Goal: Task Accomplishment & Management: Manage account settings

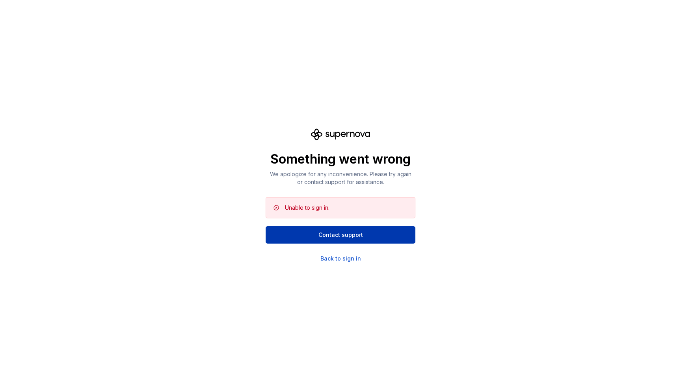
click at [335, 237] on span "Contact support" at bounding box center [341, 235] width 45 height 8
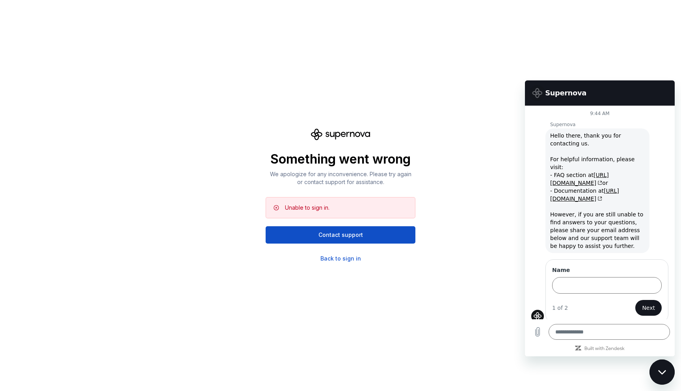
type textarea "*"
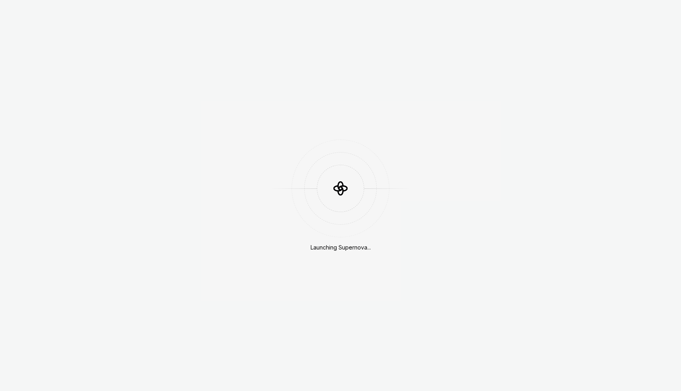
scroll to position [209, 0]
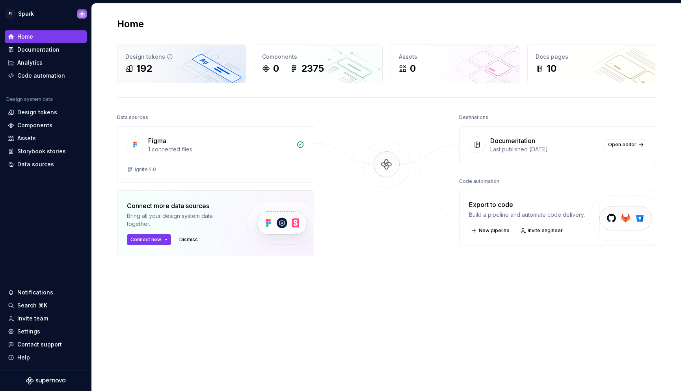
click at [147, 62] on div "Design tokens 192" at bounding box center [182, 64] width 128 height 38
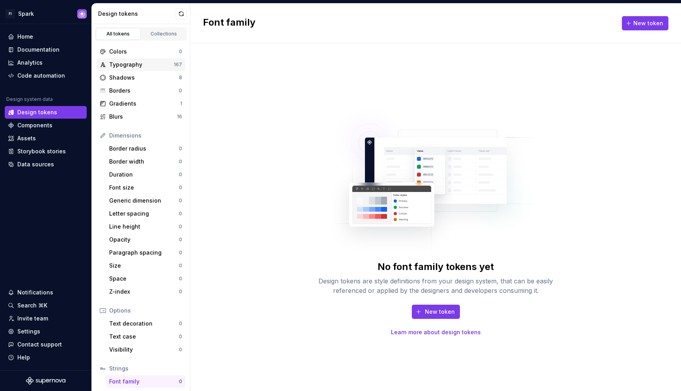
click at [139, 66] on div "Typography" at bounding box center [141, 65] width 65 height 8
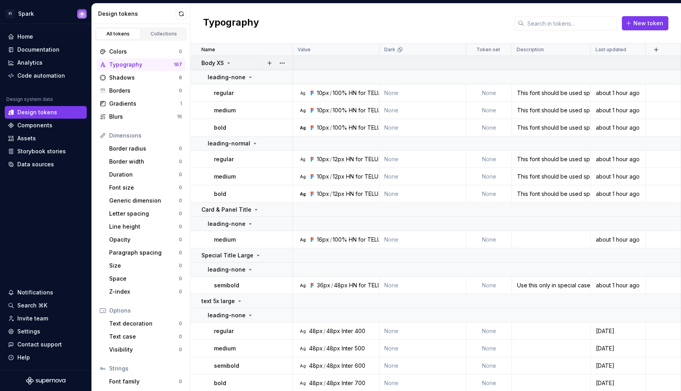
click at [227, 63] on icon at bounding box center [229, 63] width 6 height 6
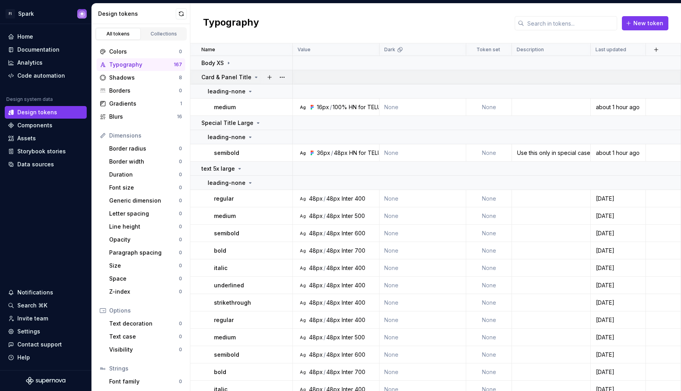
click at [249, 77] on div "Card & Panel Title" at bounding box center [231, 77] width 58 height 8
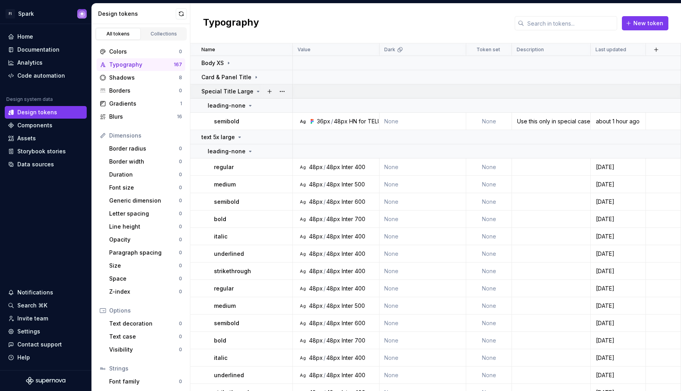
click at [255, 92] on icon at bounding box center [258, 91] width 6 height 6
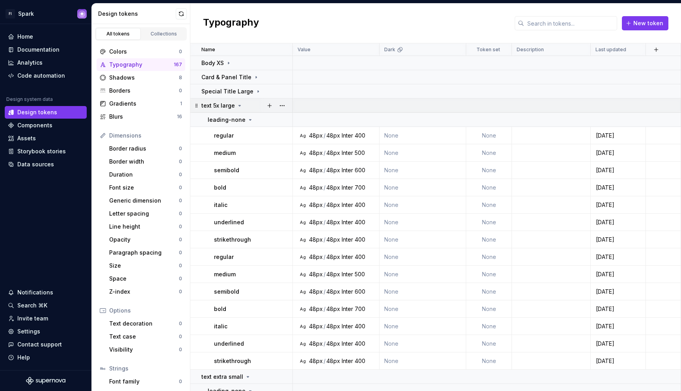
click at [240, 105] on icon at bounding box center [240, 106] width 6 height 6
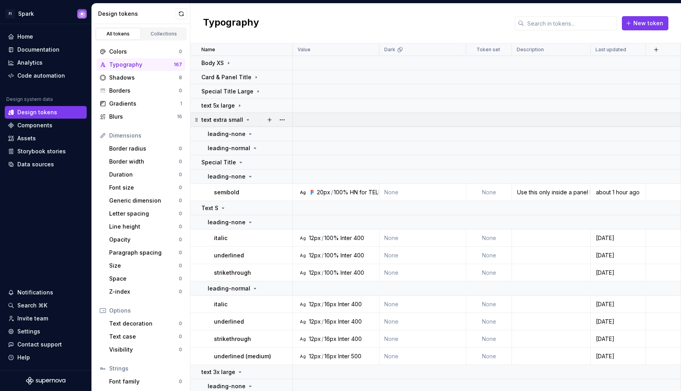
click at [246, 119] on icon at bounding box center [248, 120] width 6 height 6
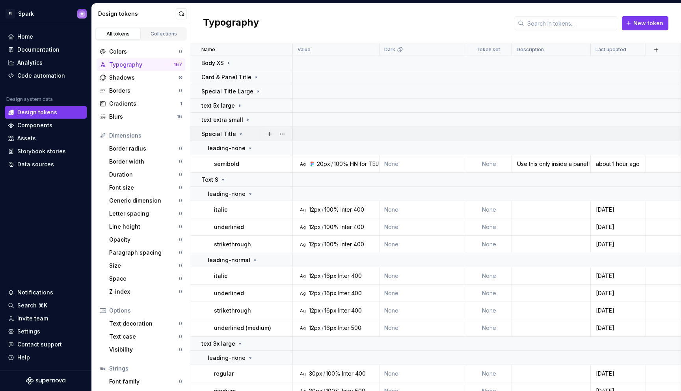
click at [240, 134] on icon at bounding box center [241, 134] width 2 height 1
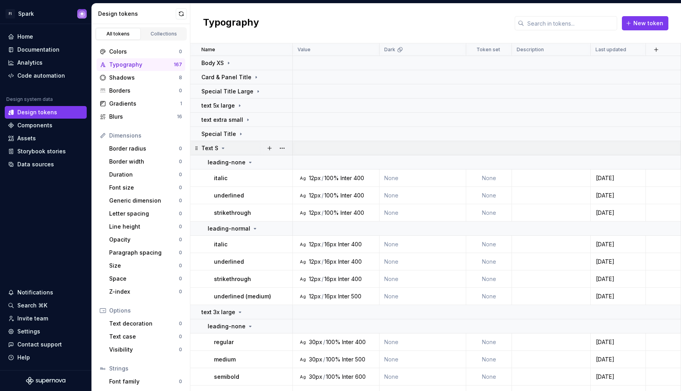
click at [224, 147] on icon at bounding box center [223, 148] width 6 height 6
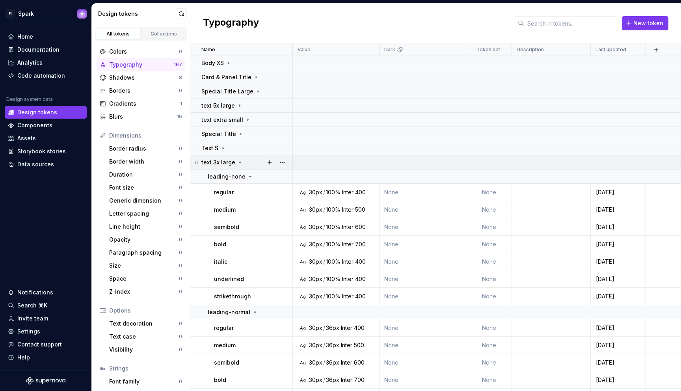
click at [240, 161] on icon at bounding box center [240, 162] width 6 height 6
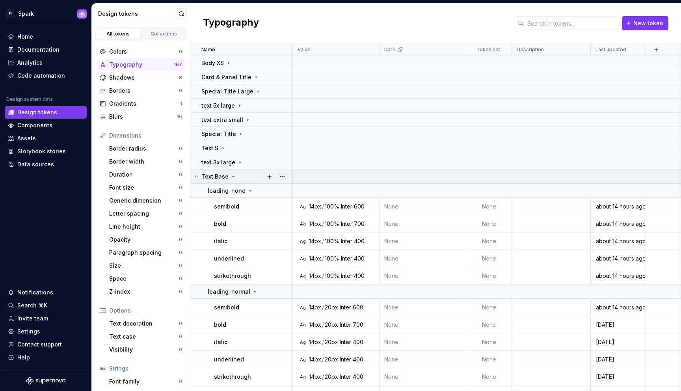
click at [234, 177] on icon at bounding box center [233, 177] width 6 height 6
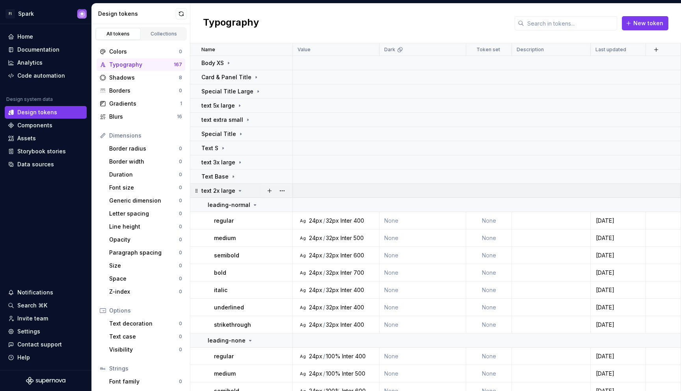
click at [241, 190] on icon at bounding box center [240, 191] width 6 height 6
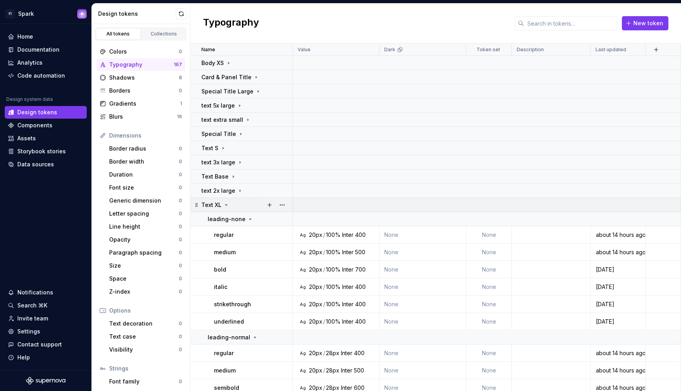
click at [228, 205] on icon at bounding box center [226, 205] width 6 height 6
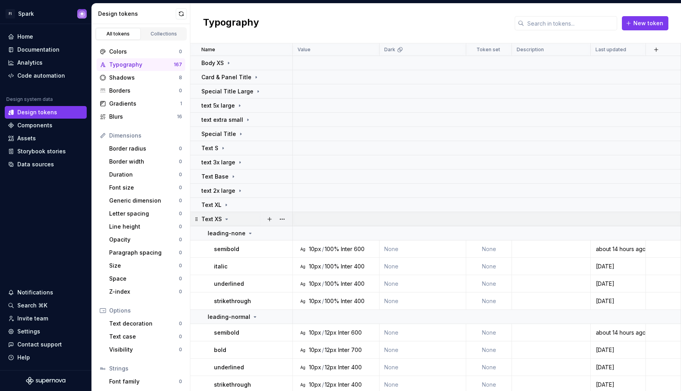
click at [228, 219] on icon at bounding box center [227, 219] width 6 height 6
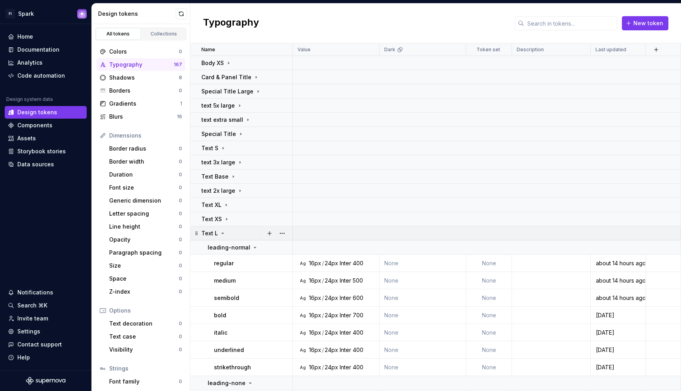
click at [222, 232] on icon at bounding box center [223, 233] width 6 height 6
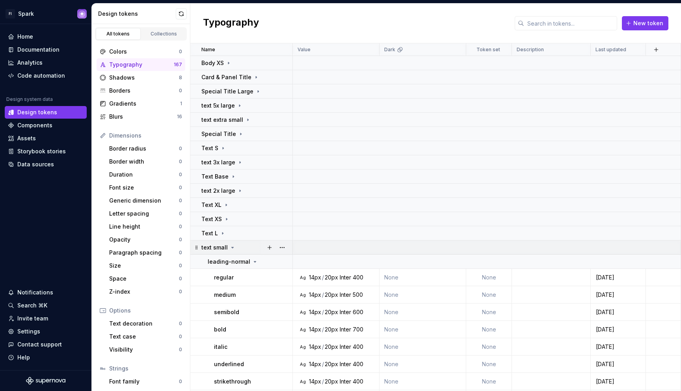
click at [232, 248] on icon at bounding box center [233, 248] width 6 height 6
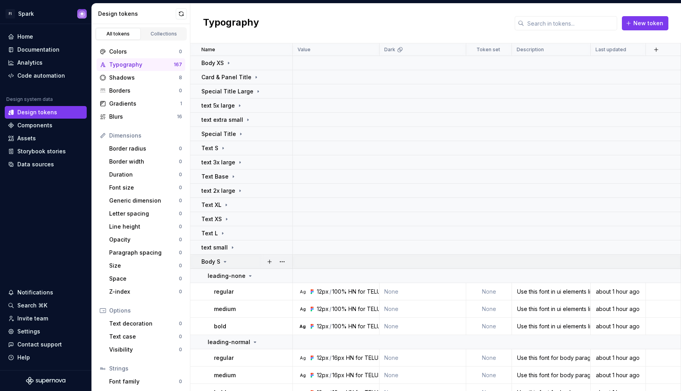
click at [227, 261] on icon at bounding box center [225, 262] width 6 height 6
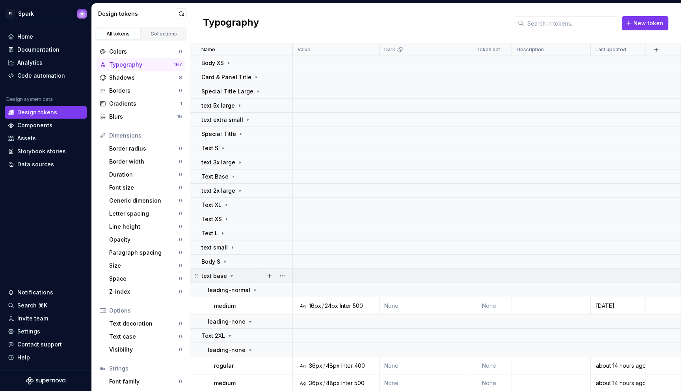
click at [232, 276] on icon at bounding box center [232, 276] width 6 height 6
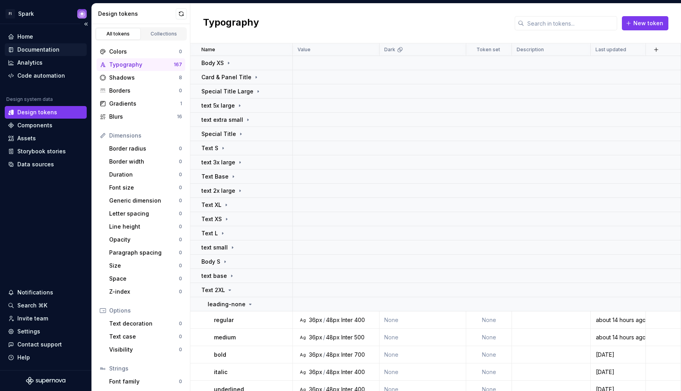
click at [32, 49] on div "Documentation" at bounding box center [38, 50] width 42 height 8
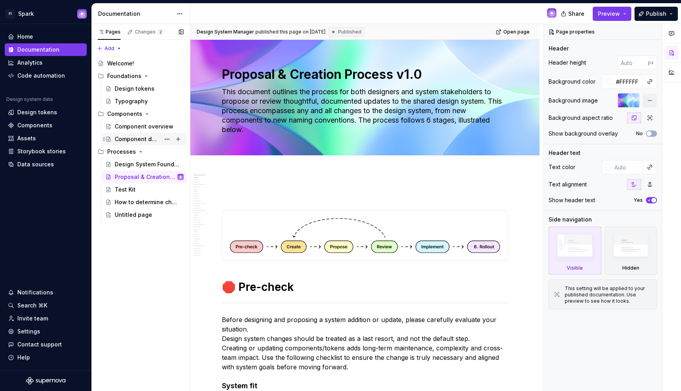
click at [126, 141] on div "Component detail" at bounding box center [137, 139] width 45 height 8
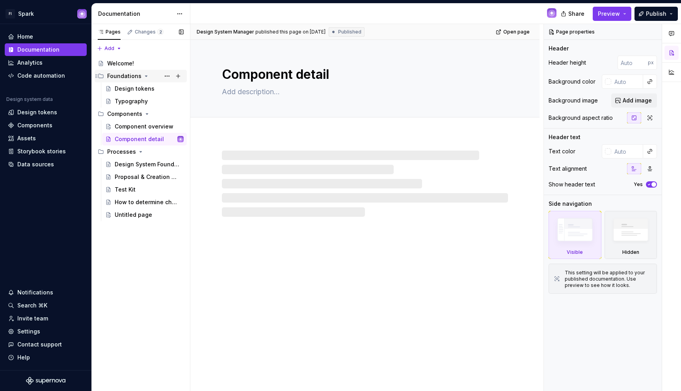
click at [143, 73] on icon "Page tree" at bounding box center [146, 76] width 6 height 6
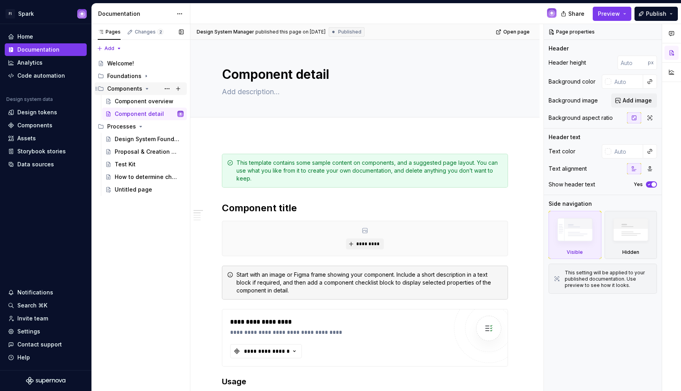
click at [144, 89] on icon "Page tree" at bounding box center [147, 89] width 6 height 6
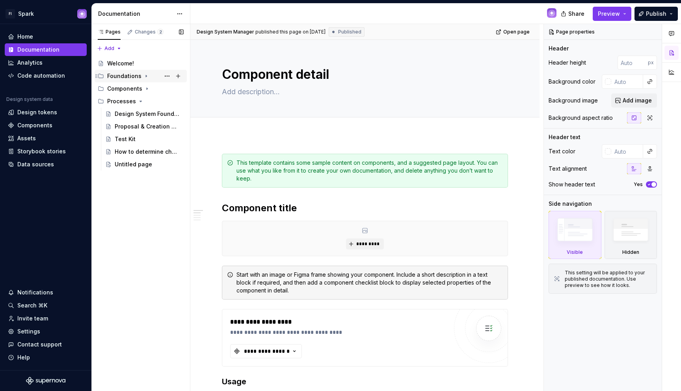
click at [144, 77] on icon "Page tree" at bounding box center [146, 76] width 6 height 6
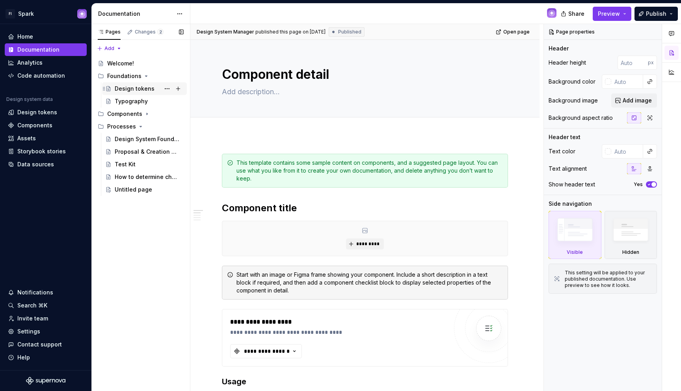
click at [136, 87] on div "Design tokens" at bounding box center [135, 89] width 40 height 8
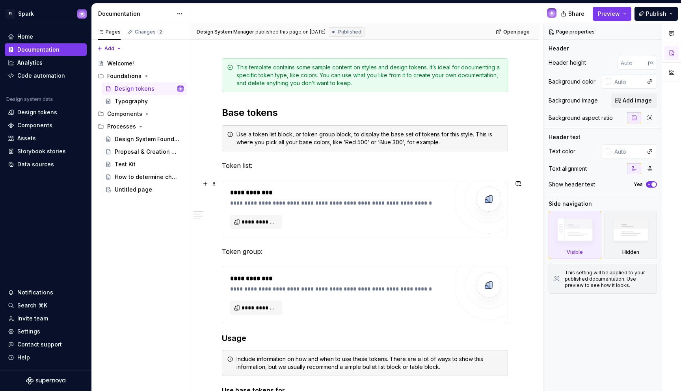
scroll to position [99, 0]
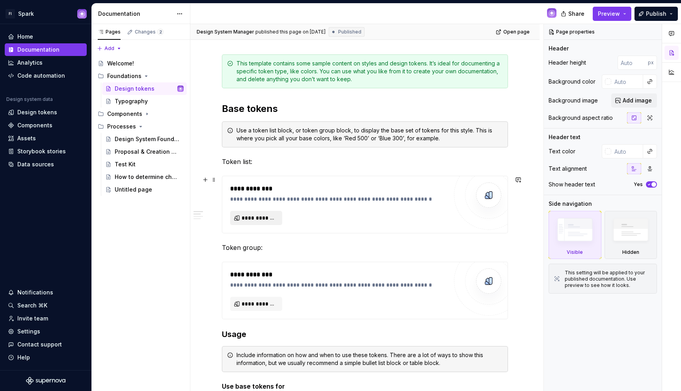
click at [256, 222] on span "**********" at bounding box center [259, 218] width 35 height 8
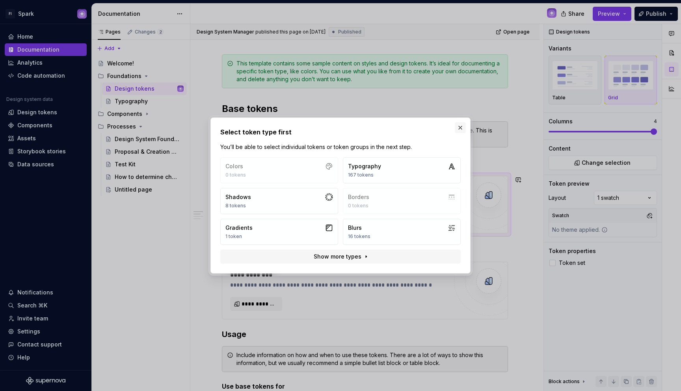
click at [460, 129] on button "button" at bounding box center [460, 127] width 11 height 11
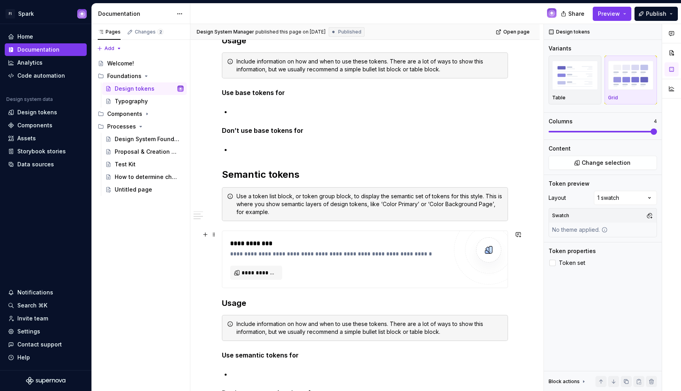
scroll to position [403, 0]
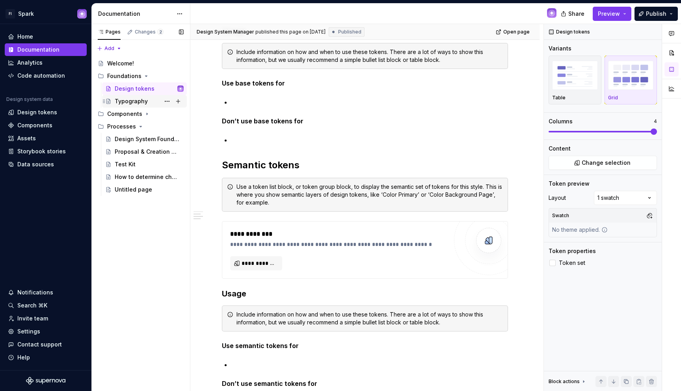
click at [136, 101] on div "Typography" at bounding box center [131, 101] width 33 height 8
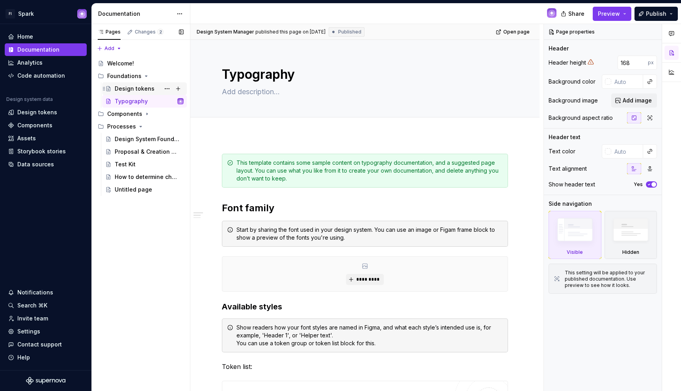
click at [145, 88] on div "Design tokens" at bounding box center [135, 89] width 40 height 8
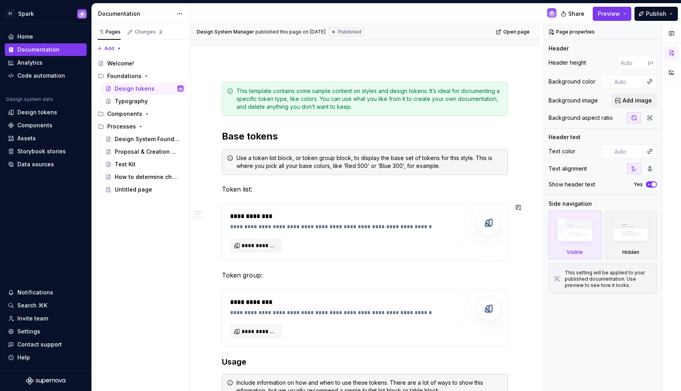
scroll to position [71, 0]
click at [39, 59] on div "Analytics" at bounding box center [29, 63] width 25 height 8
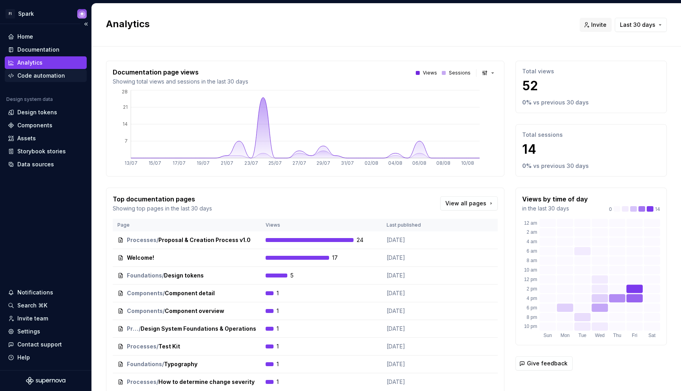
click at [53, 78] on div "Code automation" at bounding box center [41, 76] width 48 height 8
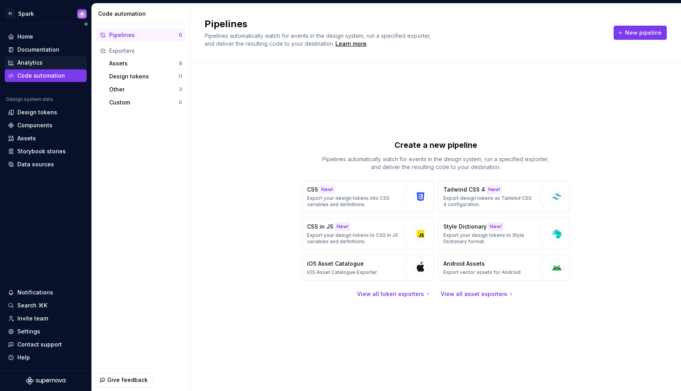
click at [53, 60] on div "Analytics" at bounding box center [46, 63] width 76 height 8
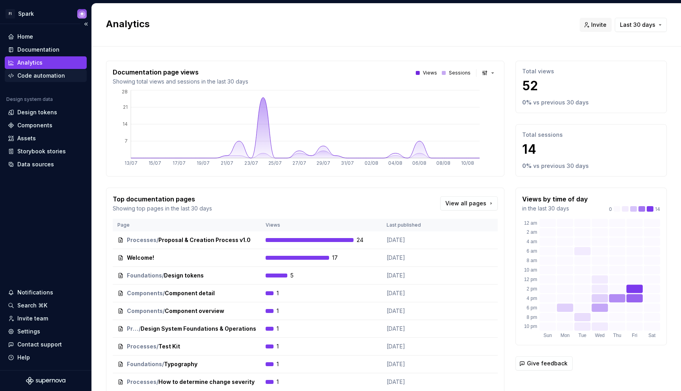
click at [49, 77] on div "Code automation" at bounding box center [41, 76] width 48 height 8
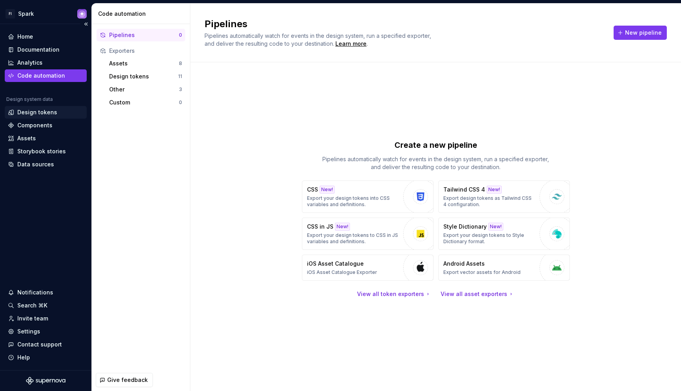
click at [34, 111] on div "Design tokens" at bounding box center [37, 112] width 40 height 8
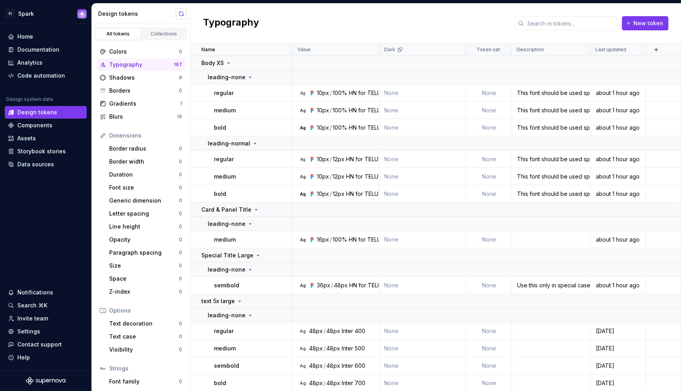
click at [181, 14] on button "button" at bounding box center [181, 13] width 11 height 11
click at [153, 79] on div "Shadows" at bounding box center [144, 78] width 70 height 8
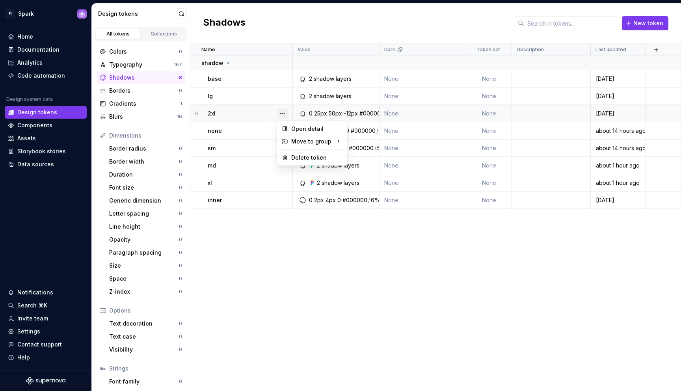
click at [287, 118] on button "button" at bounding box center [282, 113] width 11 height 11
click at [290, 161] on div "Delete token" at bounding box center [312, 157] width 67 height 13
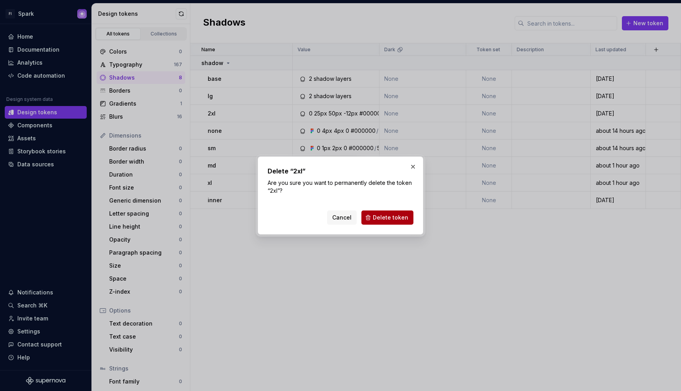
click at [374, 219] on button "Delete token" at bounding box center [388, 218] width 52 height 14
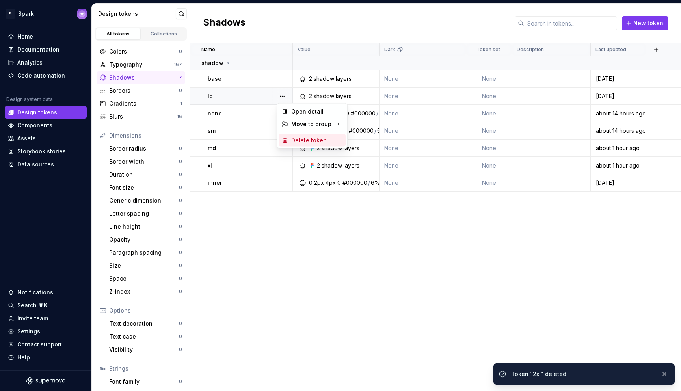
click at [293, 136] on div "Delete token" at bounding box center [316, 140] width 51 height 8
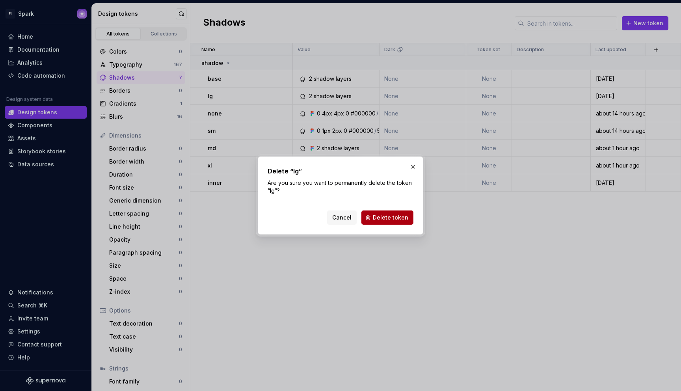
click at [394, 213] on button "Delete token" at bounding box center [388, 218] width 52 height 14
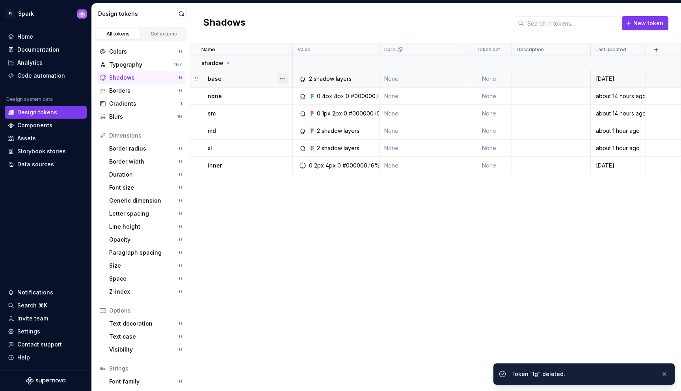
click at [283, 77] on button "button" at bounding box center [282, 78] width 11 height 11
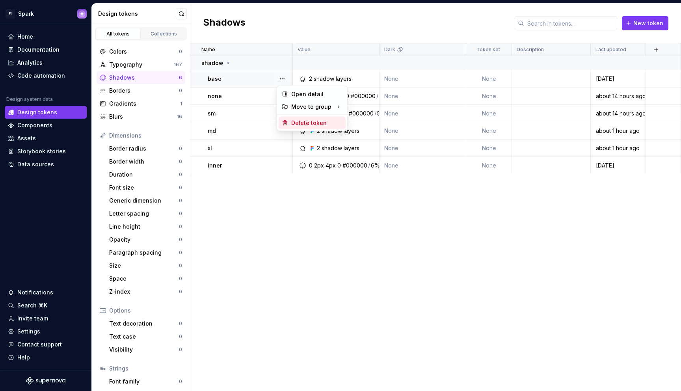
click at [306, 125] on div "Delete token" at bounding box center [316, 123] width 51 height 8
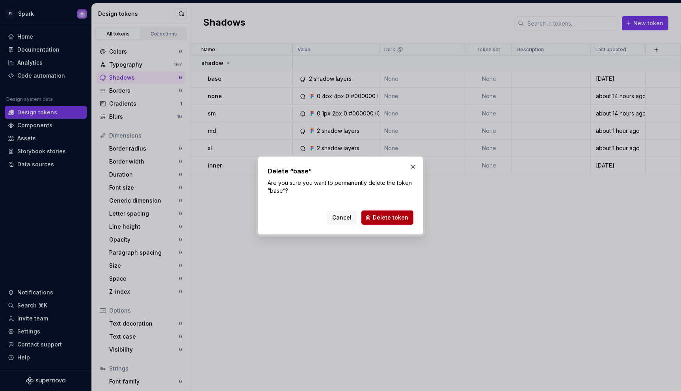
click at [385, 214] on span "Delete token" at bounding box center [390, 218] width 35 height 8
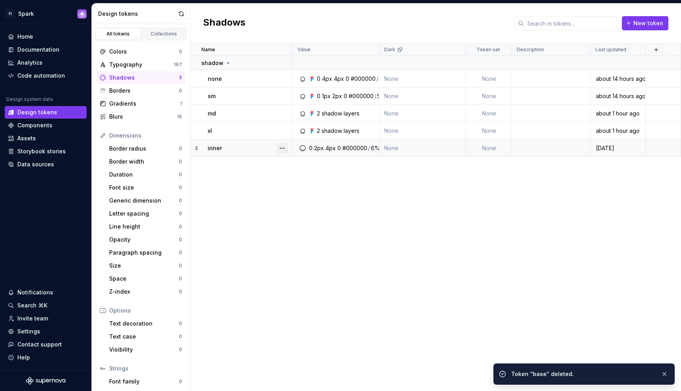
click at [284, 147] on button "button" at bounding box center [282, 148] width 11 height 11
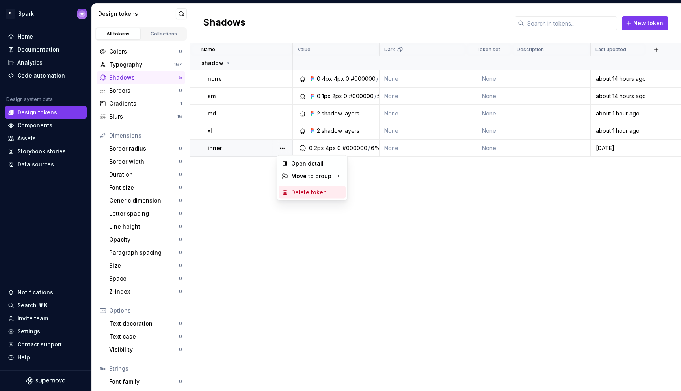
click at [301, 194] on div "Delete token" at bounding box center [316, 193] width 51 height 8
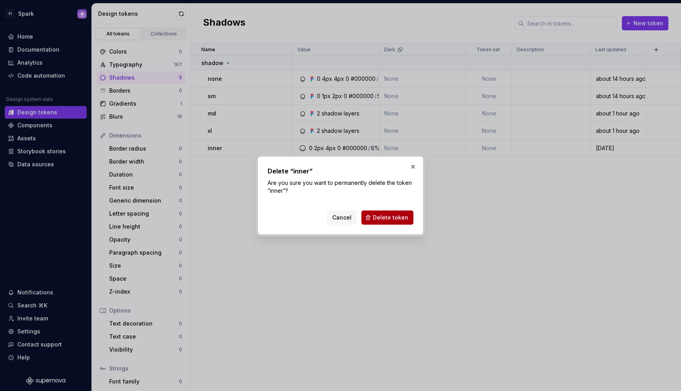
click at [370, 217] on button "Delete token" at bounding box center [388, 218] width 52 height 14
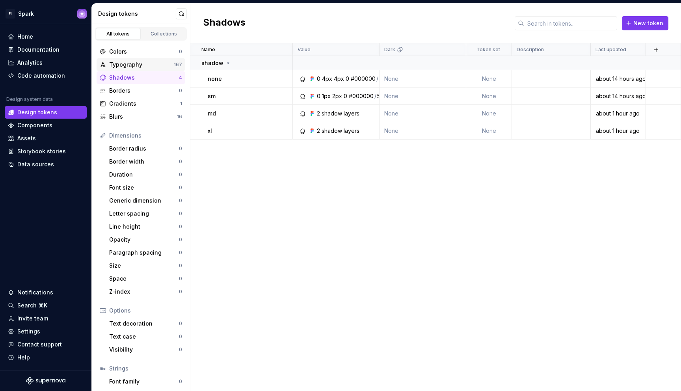
click at [166, 63] on div "Typography" at bounding box center [141, 65] width 65 height 8
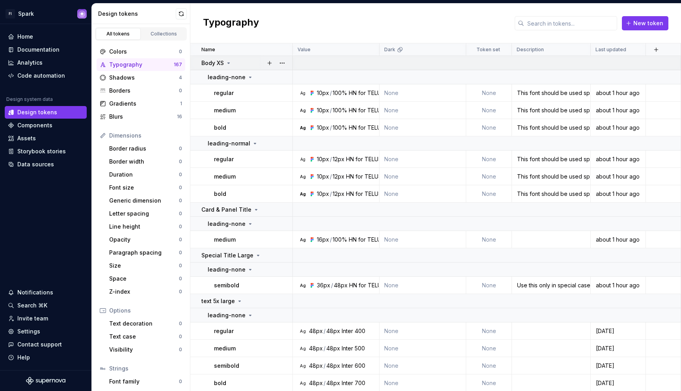
click at [229, 63] on icon at bounding box center [229, 63] width 2 height 1
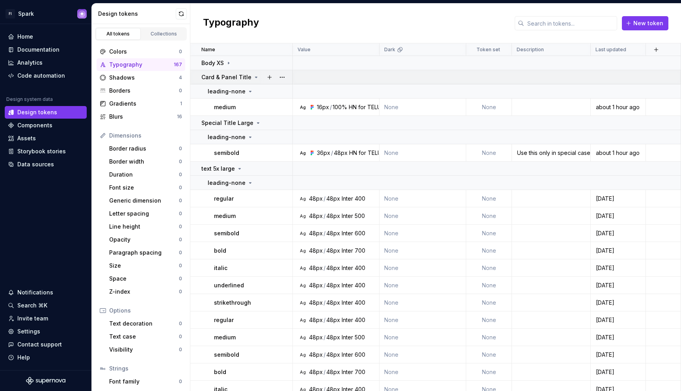
click at [256, 77] on icon at bounding box center [257, 77] width 2 height 1
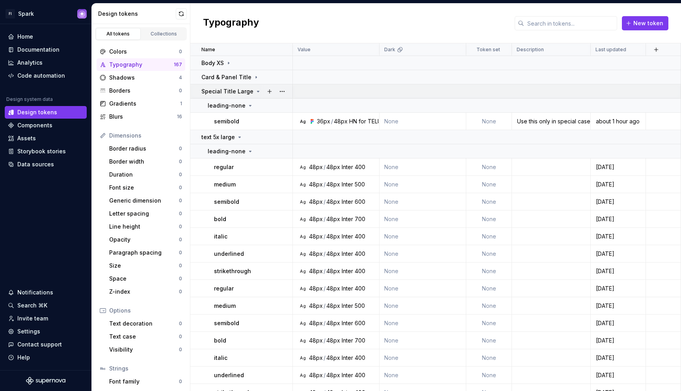
click at [255, 92] on icon at bounding box center [258, 91] width 6 height 6
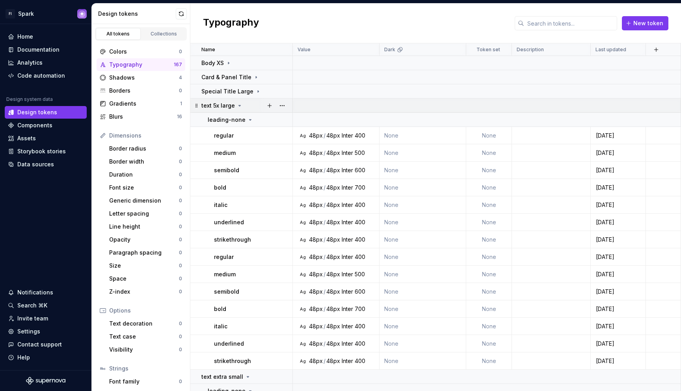
click at [239, 105] on icon at bounding box center [240, 105] width 2 height 1
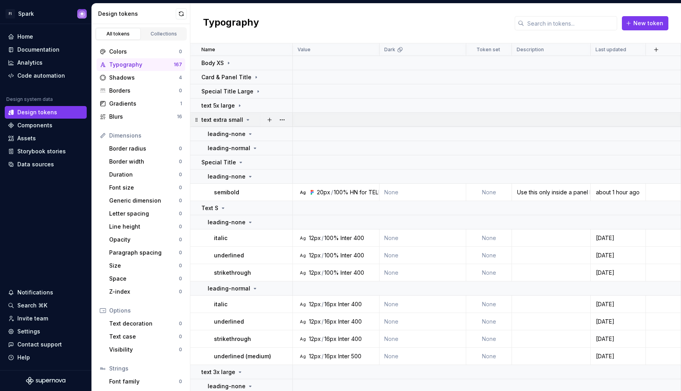
click at [247, 119] on icon at bounding box center [248, 119] width 2 height 1
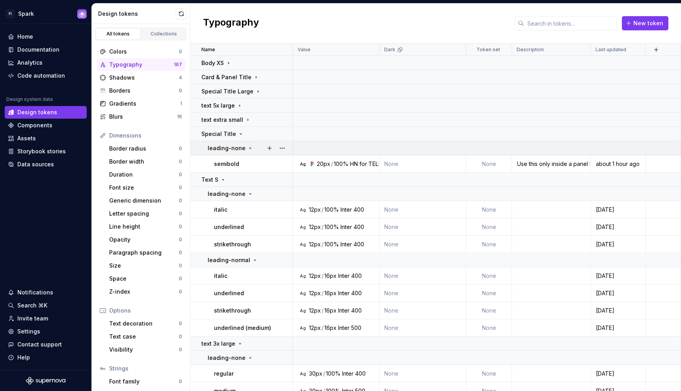
click at [250, 148] on icon at bounding box center [251, 148] width 2 height 1
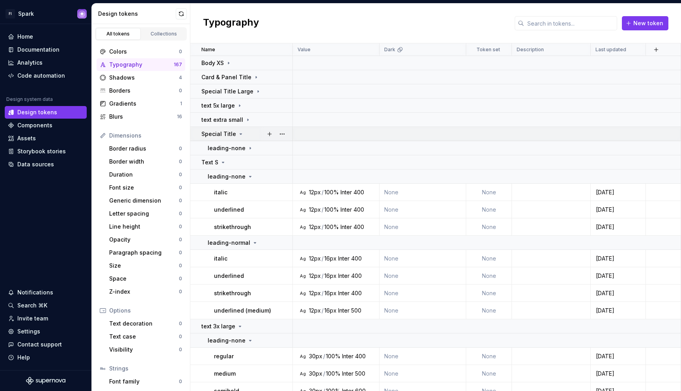
click at [239, 135] on icon at bounding box center [241, 134] width 6 height 6
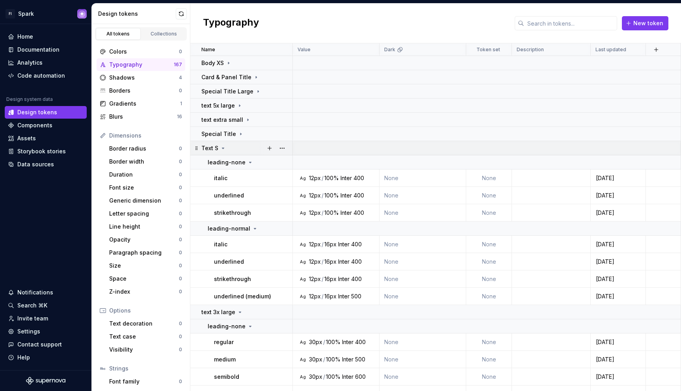
click at [224, 147] on icon at bounding box center [223, 148] width 6 height 6
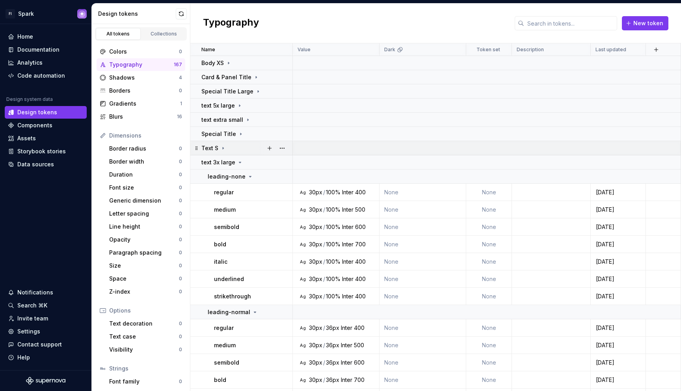
click at [224, 147] on icon at bounding box center [223, 148] width 6 height 6
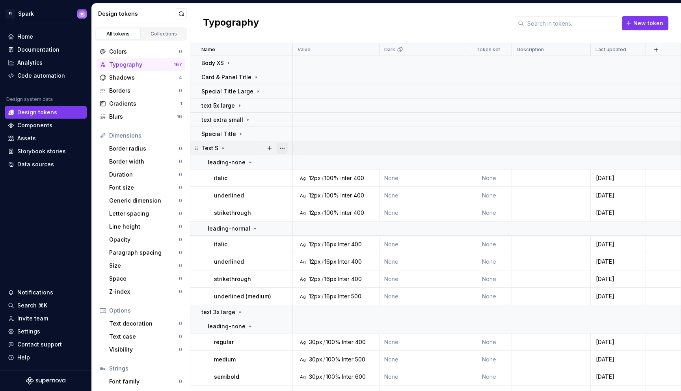
click at [284, 150] on button "button" at bounding box center [282, 148] width 11 height 11
click at [298, 238] on div "Delete group" at bounding box center [316, 237] width 51 height 8
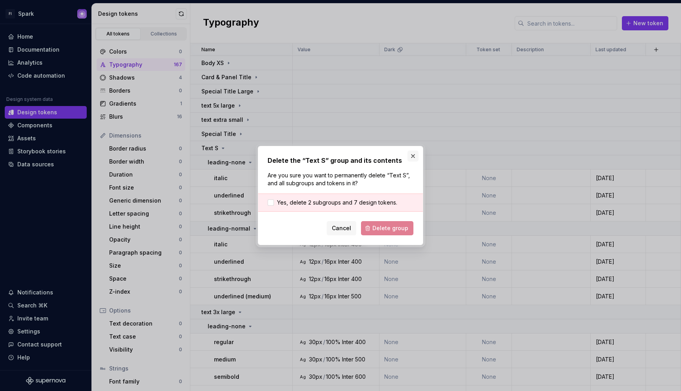
click at [413, 154] on button "button" at bounding box center [413, 156] width 11 height 11
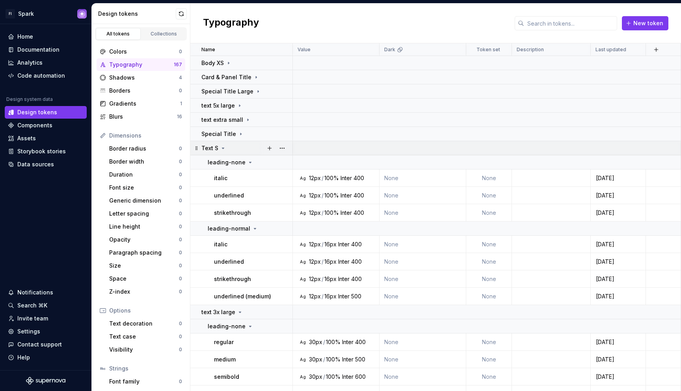
click at [222, 149] on icon at bounding box center [223, 148] width 6 height 6
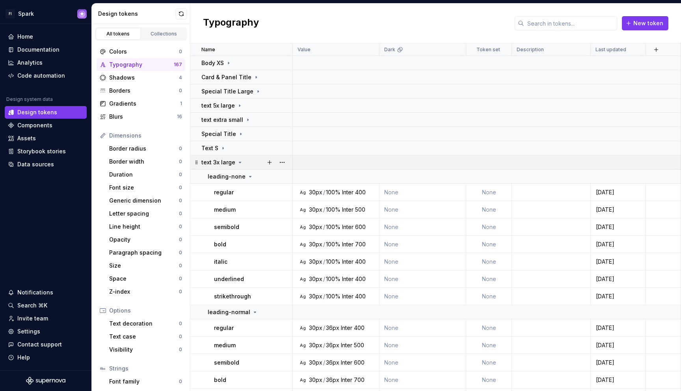
click at [237, 162] on icon at bounding box center [240, 162] width 6 height 6
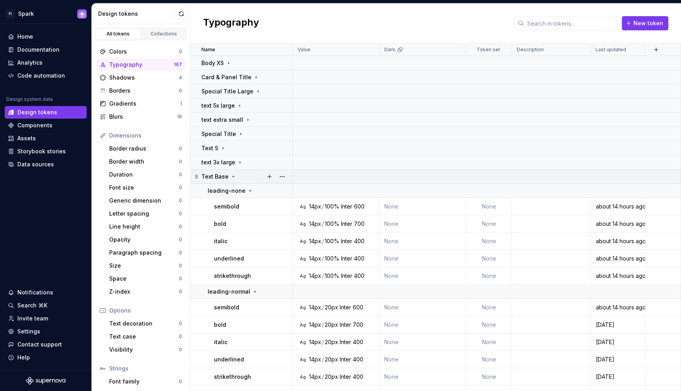
click at [233, 175] on icon at bounding box center [233, 177] width 6 height 6
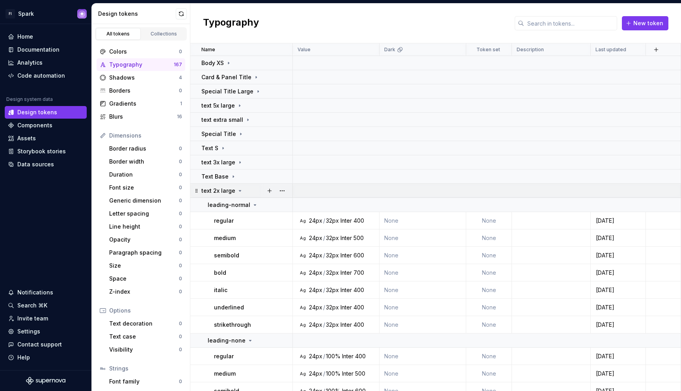
click at [237, 188] on icon at bounding box center [240, 191] width 6 height 6
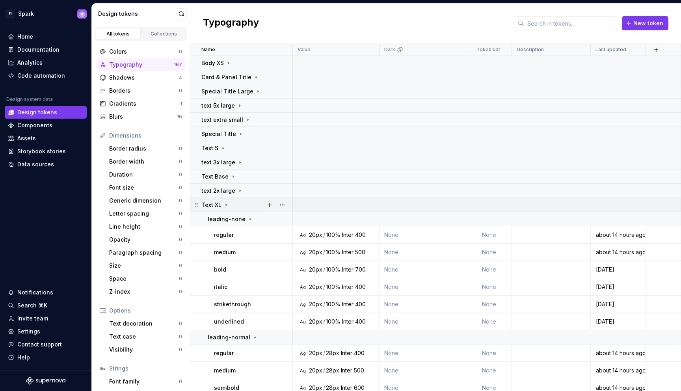
click at [227, 203] on icon at bounding box center [226, 205] width 6 height 6
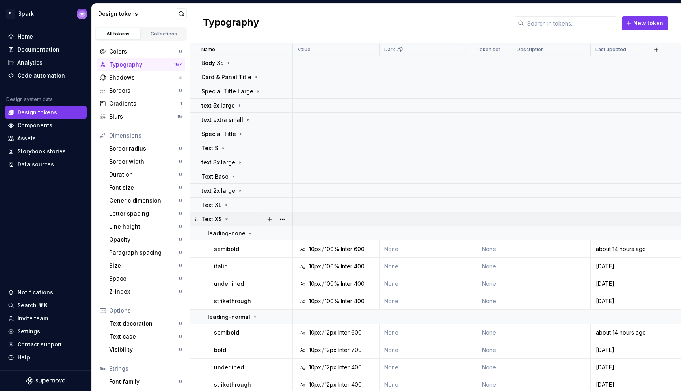
click at [228, 218] on icon at bounding box center [227, 219] width 6 height 6
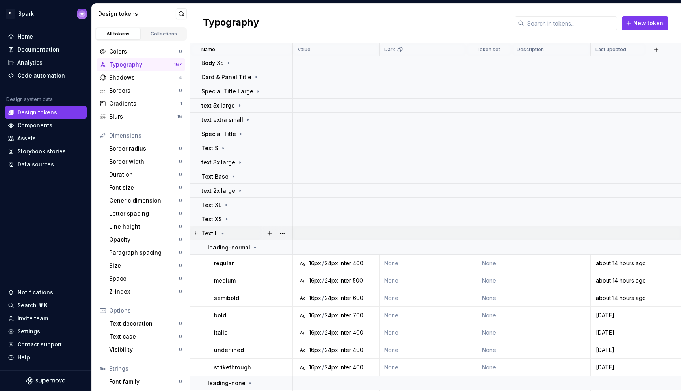
click at [222, 231] on icon at bounding box center [223, 233] width 6 height 6
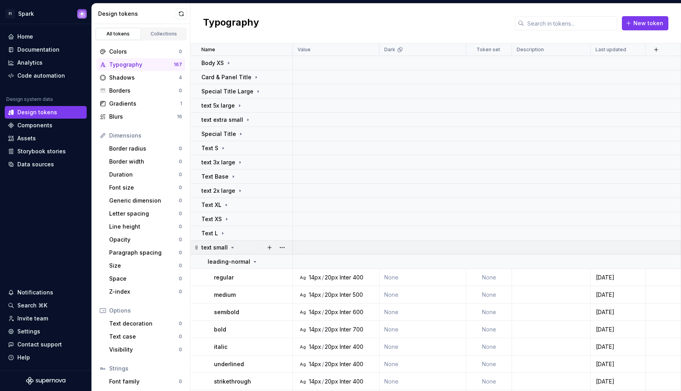
click at [233, 245] on icon at bounding box center [233, 248] width 6 height 6
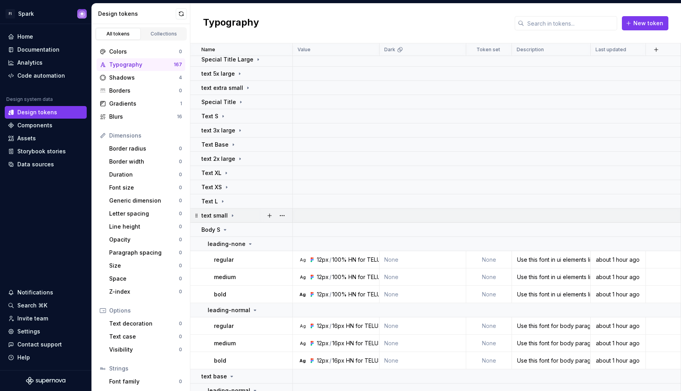
scroll to position [34, 0]
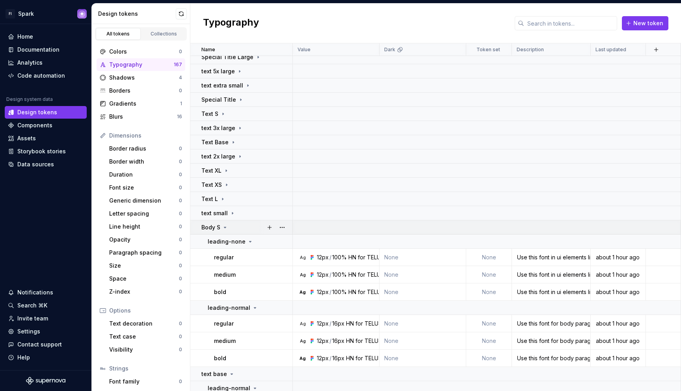
click at [225, 226] on icon at bounding box center [225, 227] width 6 height 6
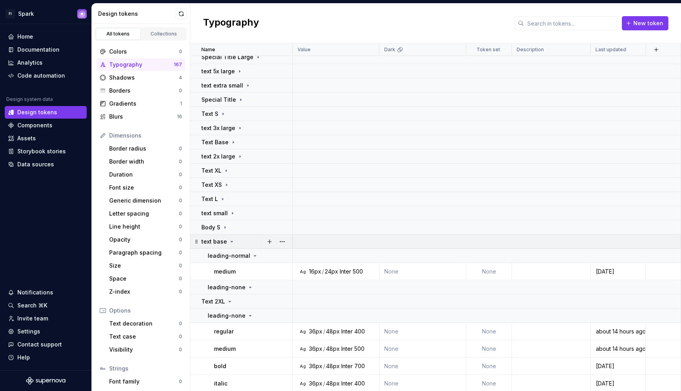
click at [230, 240] on icon at bounding box center [232, 242] width 6 height 6
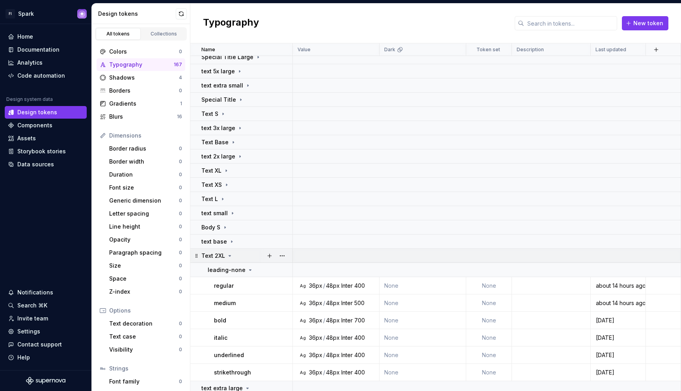
click at [231, 254] on icon at bounding box center [230, 256] width 6 height 6
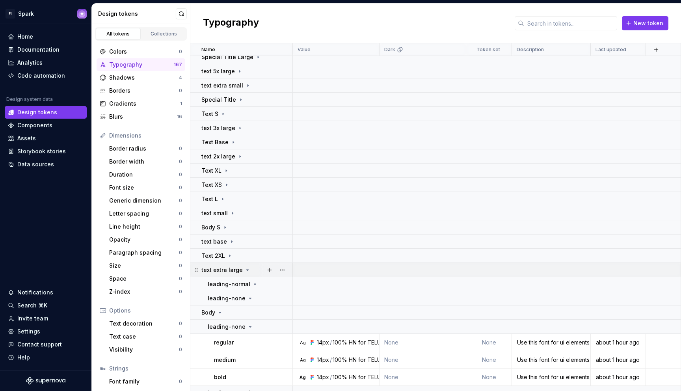
click at [245, 269] on icon at bounding box center [248, 270] width 6 height 6
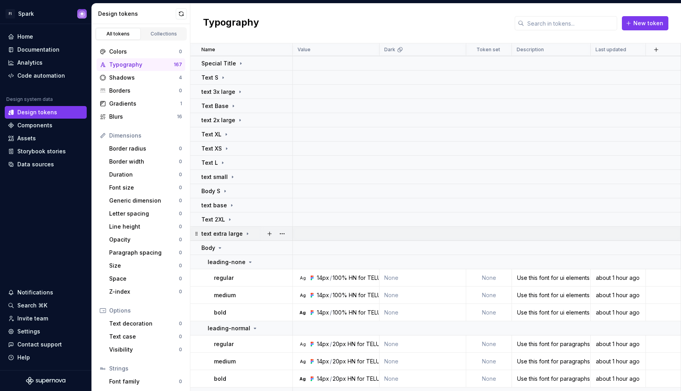
scroll to position [71, 0]
click at [220, 245] on icon at bounding box center [220, 247] width 6 height 6
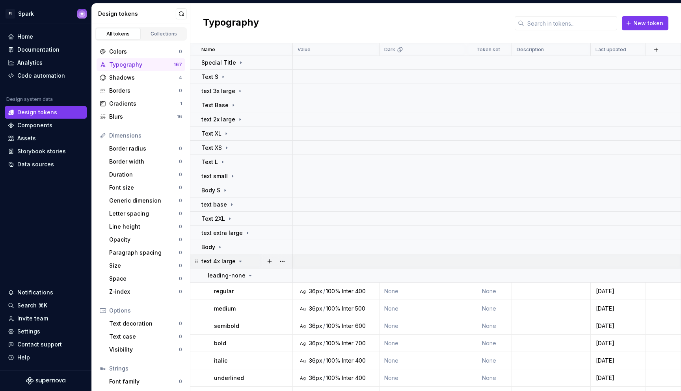
click at [240, 261] on icon at bounding box center [241, 261] width 2 height 1
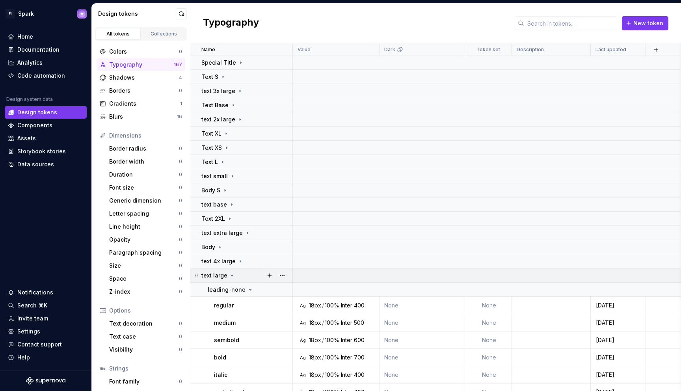
click at [235, 274] on div "text large" at bounding box center [247, 276] width 91 height 8
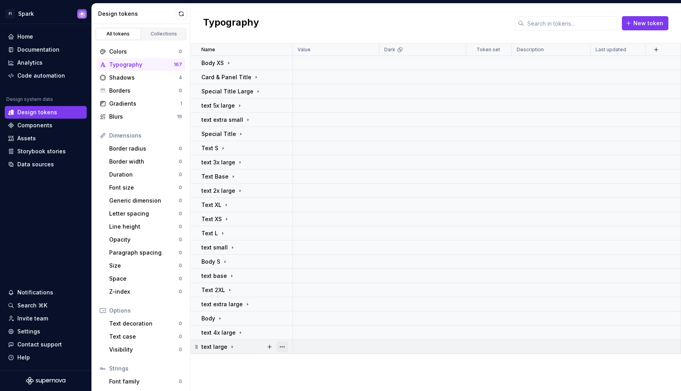
click at [282, 348] on button "button" at bounding box center [282, 347] width 11 height 11
click at [286, 330] on icon at bounding box center [285, 332] width 6 height 6
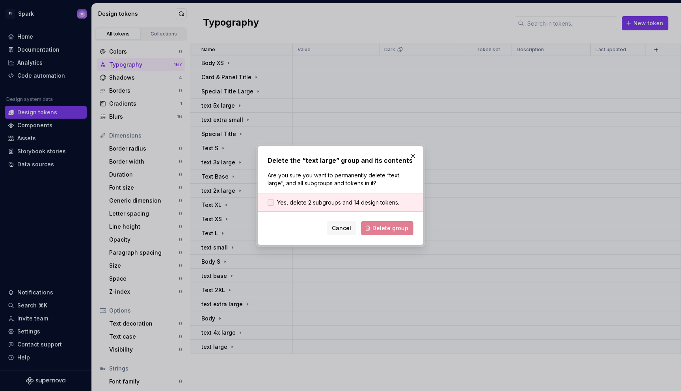
click at [297, 200] on span "Yes, delete 2 subgroups and 14 design tokens." at bounding box center [338, 203] width 122 height 8
click at [377, 233] on button "Delete group" at bounding box center [387, 228] width 52 height 14
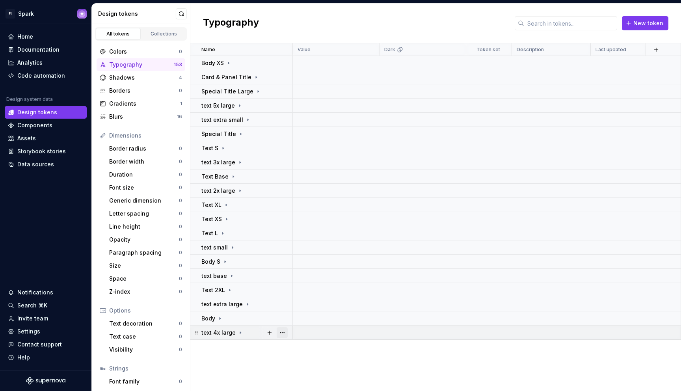
click at [282, 333] on button "button" at bounding box center [282, 332] width 11 height 11
click at [301, 319] on div "Delete group" at bounding box center [316, 318] width 51 height 8
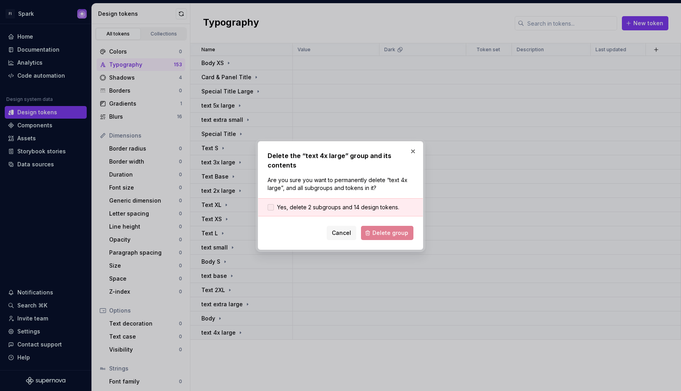
click at [358, 206] on span "Yes, delete 2 subgroups and 14 design tokens." at bounding box center [338, 207] width 122 height 8
click at [372, 230] on button "Delete group" at bounding box center [387, 233] width 52 height 14
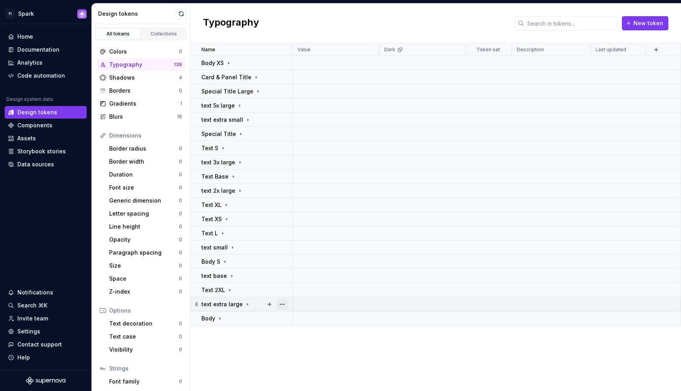
click at [284, 304] on button "button" at bounding box center [282, 304] width 11 height 11
click at [304, 289] on div "Delete group" at bounding box center [316, 289] width 51 height 8
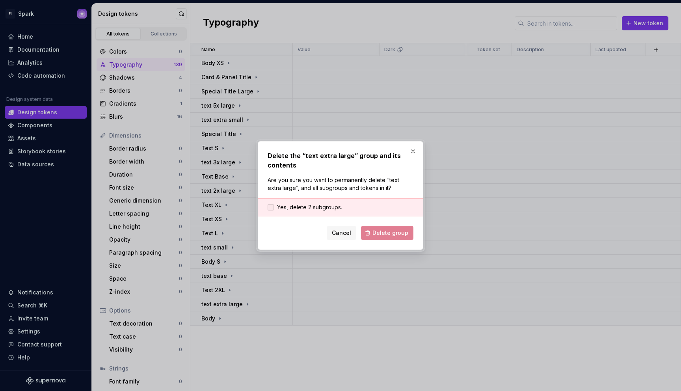
click at [329, 204] on span "Yes, delete 2 subgroups." at bounding box center [309, 207] width 65 height 8
click at [375, 229] on span "Delete group" at bounding box center [391, 233] width 36 height 8
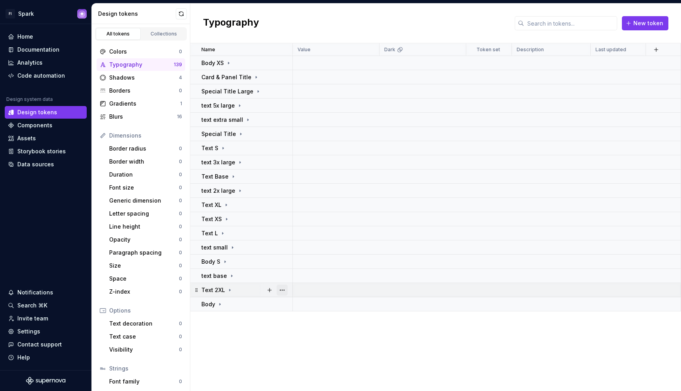
click at [283, 288] on button "button" at bounding box center [282, 290] width 11 height 11
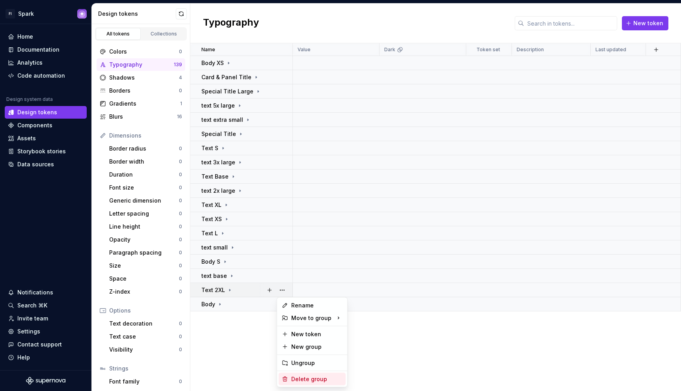
click at [310, 382] on div "Delete group" at bounding box center [316, 379] width 51 height 8
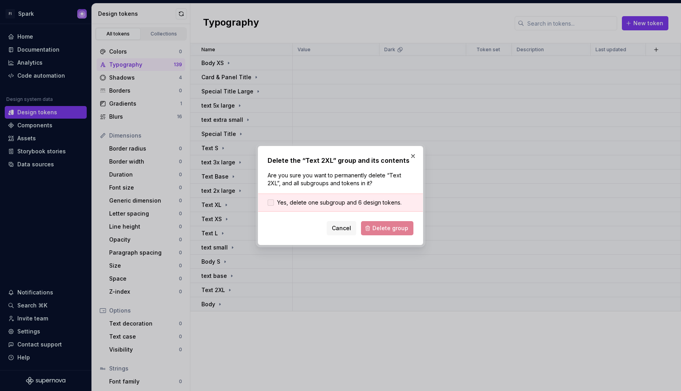
click at [332, 203] on span "Yes, delete one subgroup and 6 design tokens." at bounding box center [339, 203] width 125 height 8
click at [382, 227] on span "Delete group" at bounding box center [391, 228] width 36 height 8
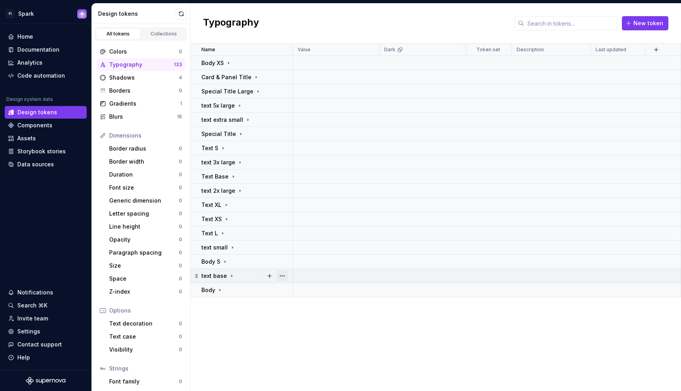
click at [283, 273] on button "button" at bounding box center [282, 276] width 11 height 11
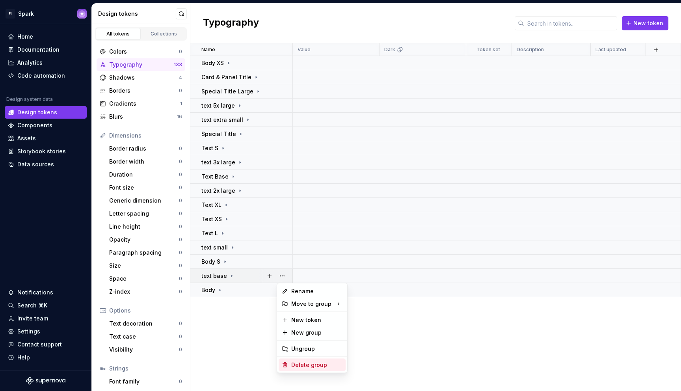
click at [304, 365] on div "Delete group" at bounding box center [316, 365] width 51 height 8
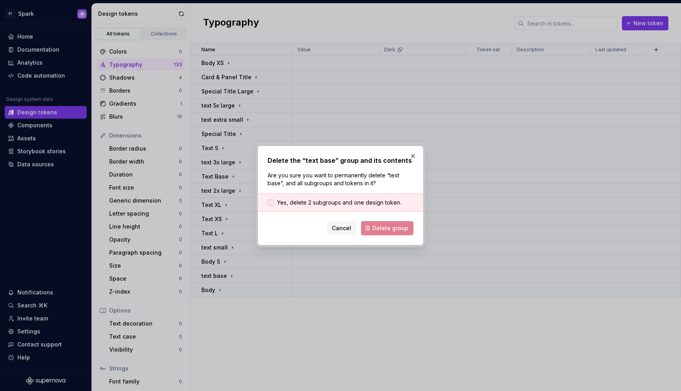
click at [344, 200] on span "Yes, delete 2 subgroups and one design token." at bounding box center [339, 203] width 124 height 8
click at [388, 232] on span "Delete group" at bounding box center [391, 228] width 36 height 8
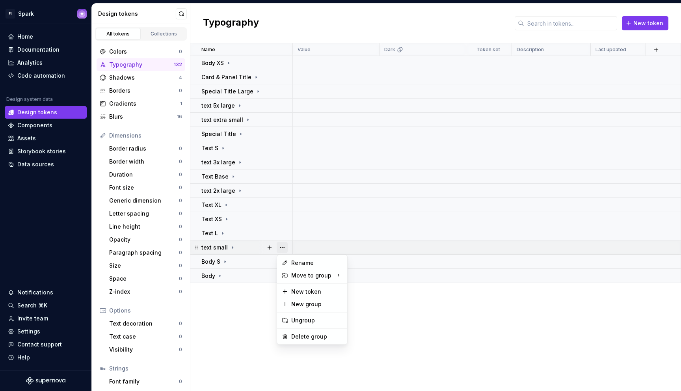
click at [284, 246] on button "button" at bounding box center [282, 247] width 11 height 11
click at [304, 338] on div "Delete group" at bounding box center [316, 337] width 51 height 8
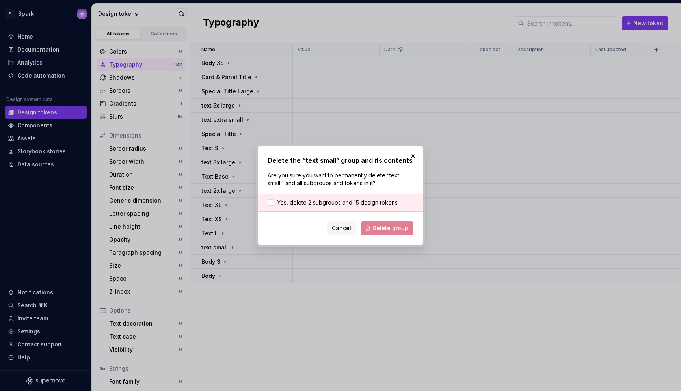
click at [361, 196] on div "Yes, delete 2 subgroups and 15 design tokens." at bounding box center [340, 203] width 165 height 18
click at [361, 203] on span "Yes, delete 2 subgroups and 15 design tokens." at bounding box center [338, 203] width 122 height 8
click at [373, 227] on button "Delete group" at bounding box center [387, 228] width 52 height 14
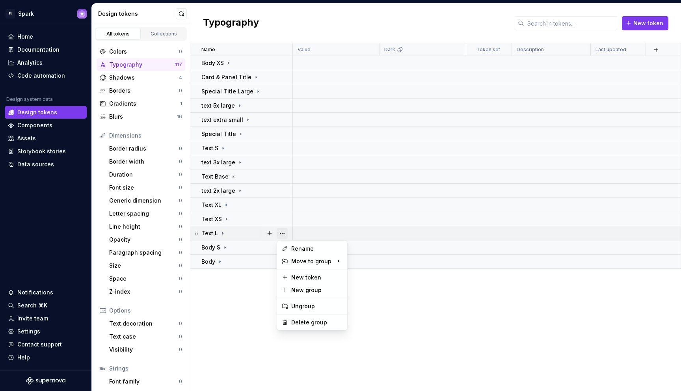
click at [282, 234] on button "button" at bounding box center [282, 233] width 11 height 11
click at [301, 323] on div "Delete group" at bounding box center [316, 323] width 51 height 8
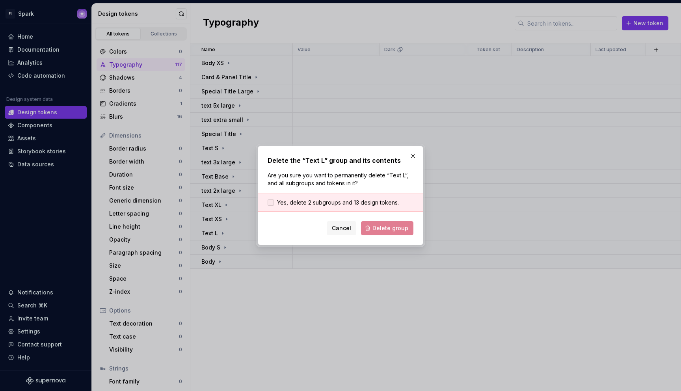
click at [378, 201] on span "Yes, delete 2 subgroups and 13 design tokens." at bounding box center [338, 203] width 122 height 8
click at [380, 237] on div "Delete the “Text L” group and its contents Are you sure you want to permanently…" at bounding box center [341, 195] width 166 height 99
click at [383, 232] on span "Delete group" at bounding box center [391, 228] width 36 height 8
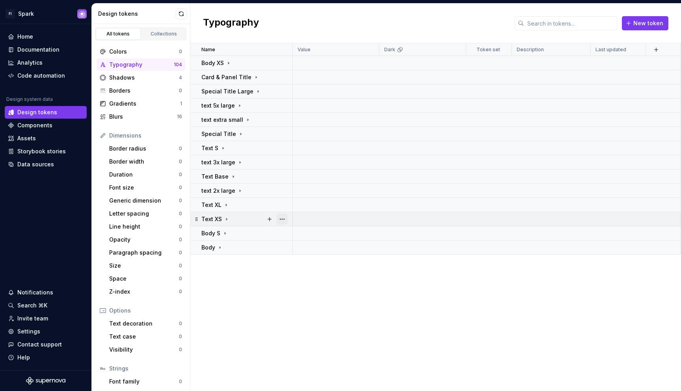
click at [284, 218] on button "button" at bounding box center [282, 219] width 11 height 11
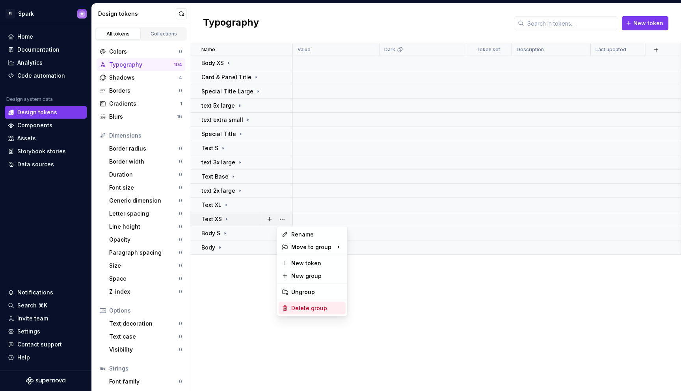
click at [304, 311] on div "Delete group" at bounding box center [316, 308] width 51 height 8
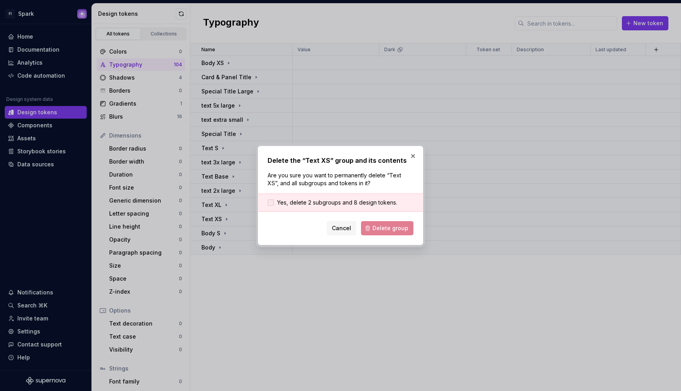
click at [339, 202] on span "Yes, delete 2 subgroups and 8 design tokens." at bounding box center [337, 203] width 120 height 8
click at [372, 227] on button "Delete group" at bounding box center [387, 228] width 52 height 14
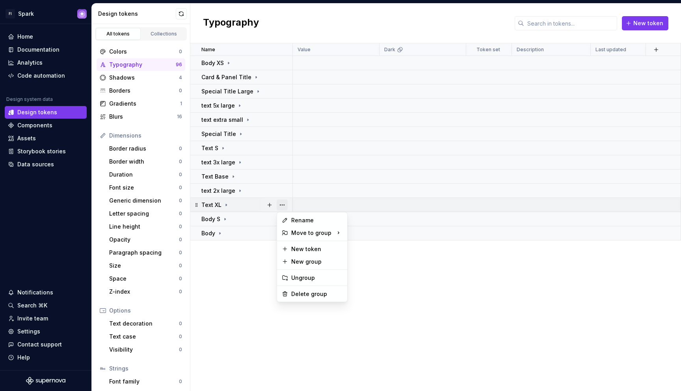
click at [285, 204] on button "button" at bounding box center [282, 205] width 11 height 11
click at [304, 295] on div "Delete group" at bounding box center [316, 294] width 51 height 8
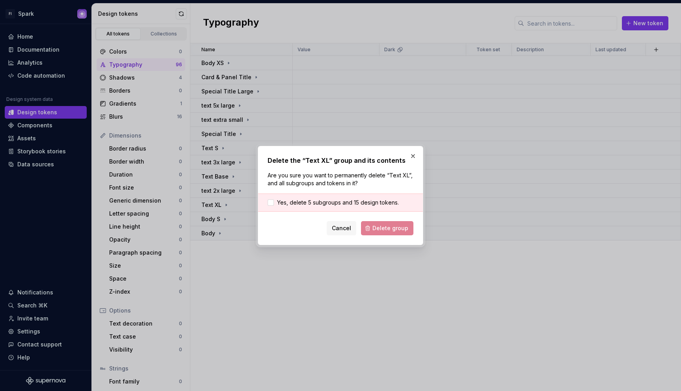
click at [372, 208] on div "Yes, delete 5 subgroups and 15 design tokens." at bounding box center [340, 203] width 165 height 18
click at [374, 202] on span "Yes, delete 5 subgroups and 15 design tokens." at bounding box center [338, 203] width 122 height 8
click at [386, 228] on span "Delete group" at bounding box center [391, 228] width 36 height 8
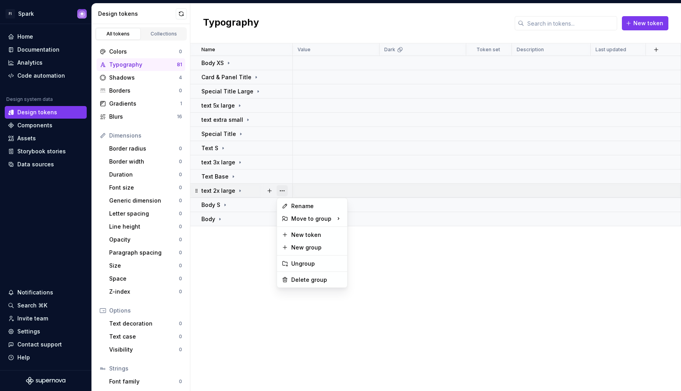
click at [284, 192] on button "button" at bounding box center [282, 190] width 11 height 11
click at [298, 281] on div "Delete group" at bounding box center [316, 280] width 51 height 8
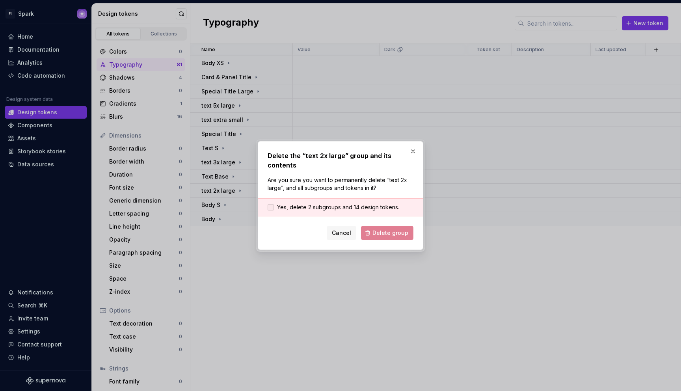
click at [361, 205] on span "Yes, delete 2 subgroups and 14 design tokens." at bounding box center [338, 207] width 122 height 8
click at [373, 235] on button "Delete group" at bounding box center [387, 233] width 52 height 14
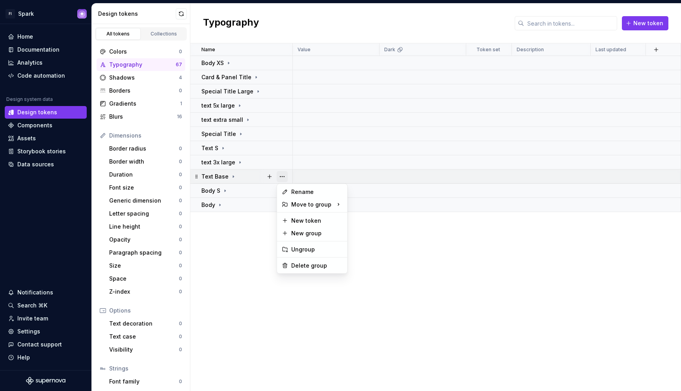
click at [284, 176] on button "button" at bounding box center [282, 176] width 11 height 11
click at [306, 265] on div "Delete group" at bounding box center [316, 266] width 51 height 8
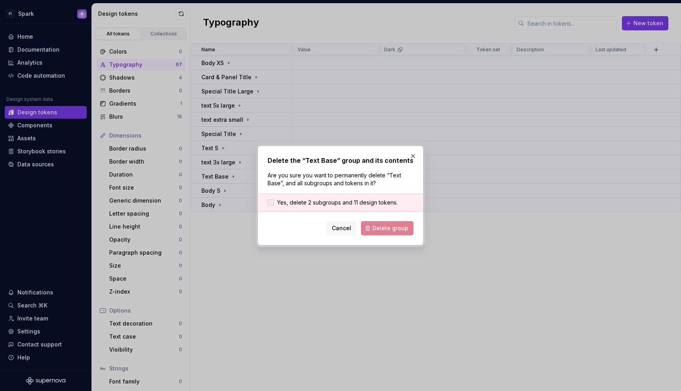
click at [365, 202] on span "Yes, delete 2 subgroups and 11 design tokens." at bounding box center [337, 203] width 121 height 8
click at [376, 224] on button "Delete group" at bounding box center [387, 228] width 52 height 14
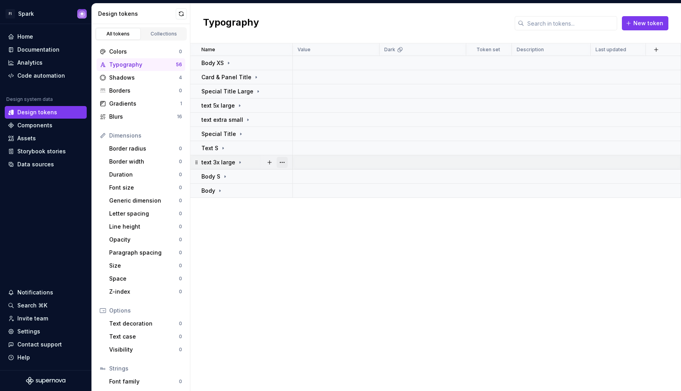
click at [284, 161] on button "button" at bounding box center [282, 162] width 11 height 11
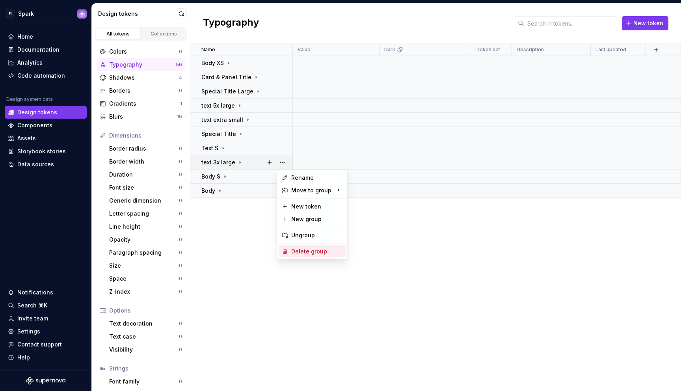
click at [306, 252] on div "Delete group" at bounding box center [316, 252] width 51 height 8
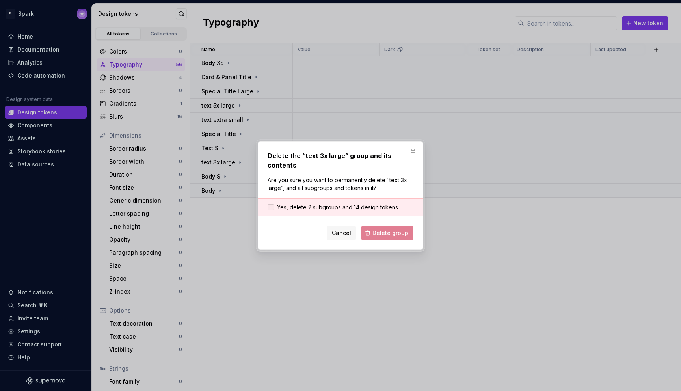
click at [357, 209] on span "Yes, delete 2 subgroups and 14 design tokens." at bounding box center [338, 207] width 122 height 8
click at [389, 241] on div "Delete the “text 3x large” group and its contents Are you sure you want to perm…" at bounding box center [341, 195] width 166 height 109
click at [389, 237] on span "Delete group" at bounding box center [391, 233] width 36 height 8
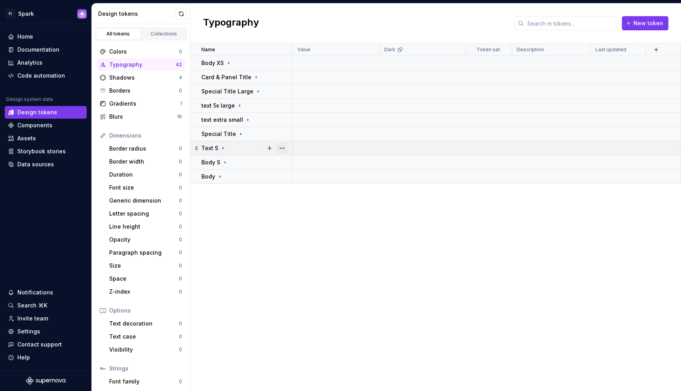
click at [283, 147] on button "button" at bounding box center [282, 148] width 11 height 11
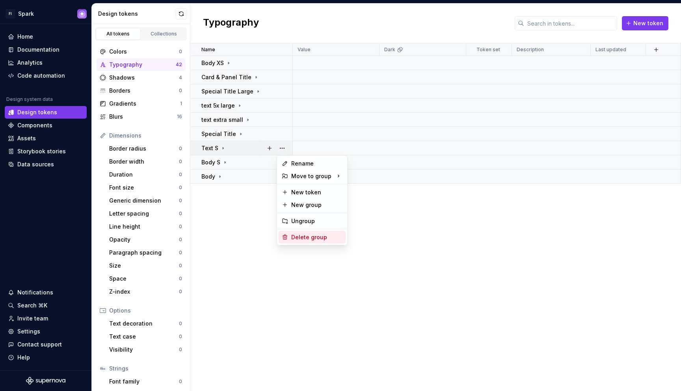
click at [305, 237] on div "Delete group" at bounding box center [316, 237] width 51 height 8
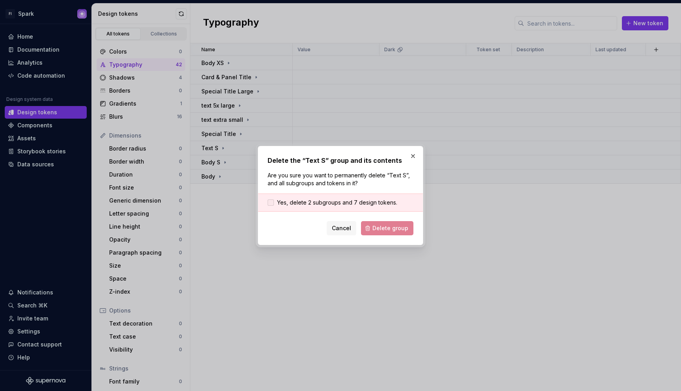
click at [370, 203] on span "Yes, delete 2 subgroups and 7 design tokens." at bounding box center [337, 203] width 120 height 8
click at [374, 225] on button "Delete group" at bounding box center [387, 228] width 52 height 14
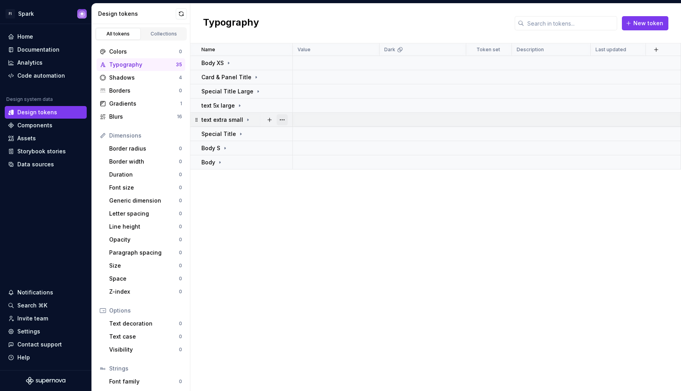
click at [282, 119] on button "button" at bounding box center [282, 119] width 11 height 11
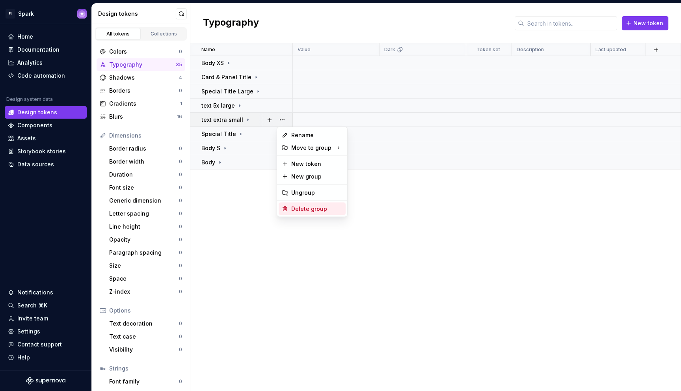
click at [301, 209] on div "Delete group" at bounding box center [316, 209] width 51 height 8
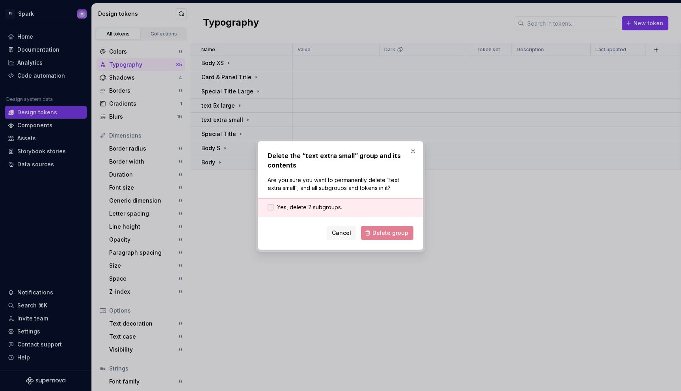
click at [333, 208] on span "Yes, delete 2 subgroups." at bounding box center [309, 207] width 65 height 8
click at [388, 231] on span "Delete group" at bounding box center [391, 233] width 36 height 8
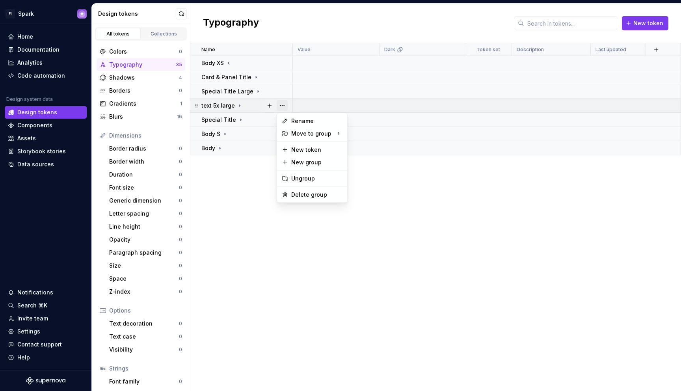
click at [284, 105] on button "button" at bounding box center [282, 105] width 11 height 11
click at [299, 198] on div "Delete group" at bounding box center [316, 195] width 51 height 8
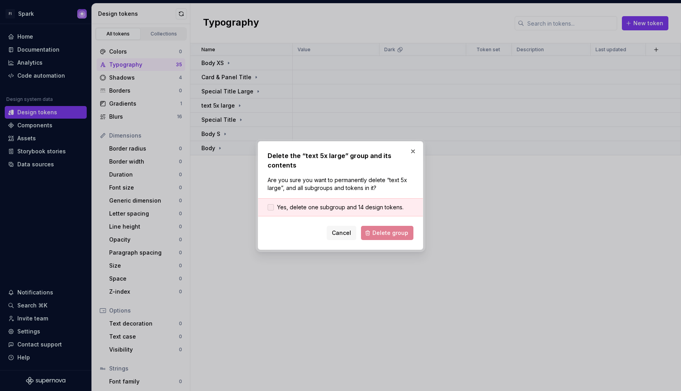
click at [370, 209] on span "Yes, delete one subgroup and 14 design tokens." at bounding box center [340, 207] width 127 height 8
click at [384, 232] on span "Delete group" at bounding box center [391, 233] width 36 height 8
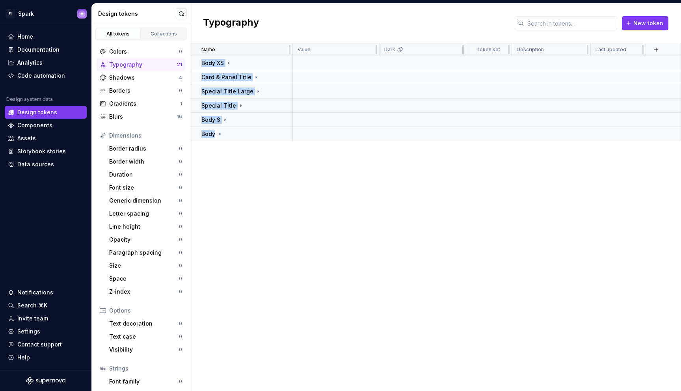
drag, startPoint x: 238, startPoint y: 134, endPoint x: 238, endPoint y: 55, distance: 78.9
click at [238, 55] on table "Name Value Dark Token set Description Last updated Body XS Card & Panel Title S…" at bounding box center [435, 92] width 491 height 98
click at [209, 179] on div "Name Value Dark Token set Description Last updated Body XS Card & Panel Title S…" at bounding box center [435, 217] width 491 height 348
drag, startPoint x: 196, startPoint y: 134, endPoint x: 195, endPoint y: 118, distance: 16.2
click at [195, 118] on tbody "Body XS Card & Panel Title Special Title Large Special Title Body S Body" at bounding box center [435, 98] width 491 height 85
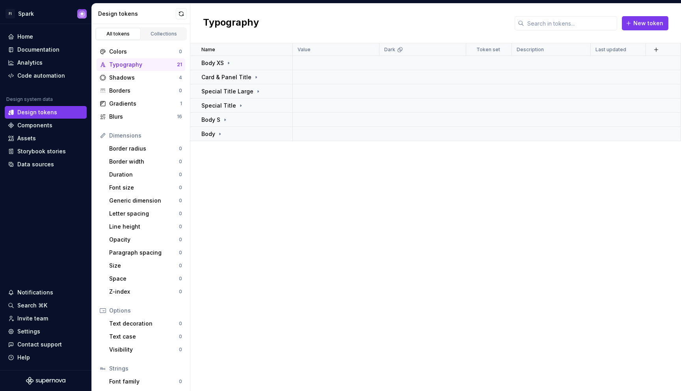
click at [214, 165] on div "Name Value Dark Token set Description Last updated Body XS Card & Panel Title S…" at bounding box center [435, 217] width 491 height 348
click at [220, 133] on icon at bounding box center [220, 134] width 1 height 2
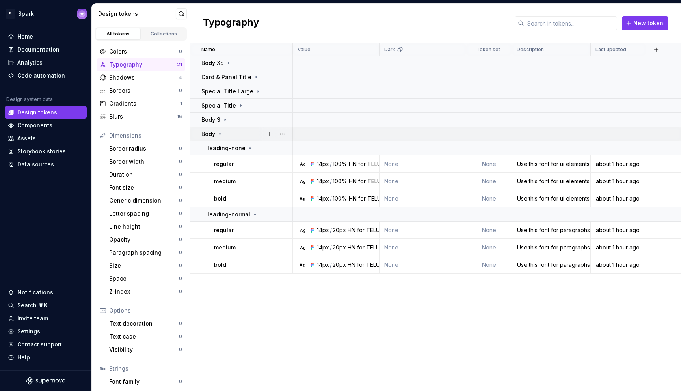
click at [220, 134] on icon at bounding box center [220, 134] width 2 height 1
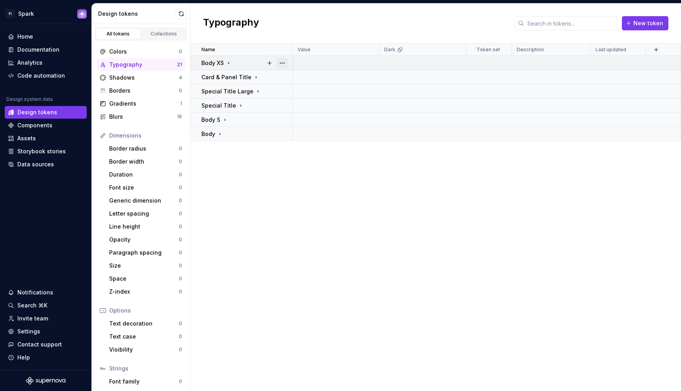
click at [283, 60] on button "button" at bounding box center [282, 63] width 11 height 11
click at [148, 82] on div "Shadows 4" at bounding box center [141, 77] width 89 height 13
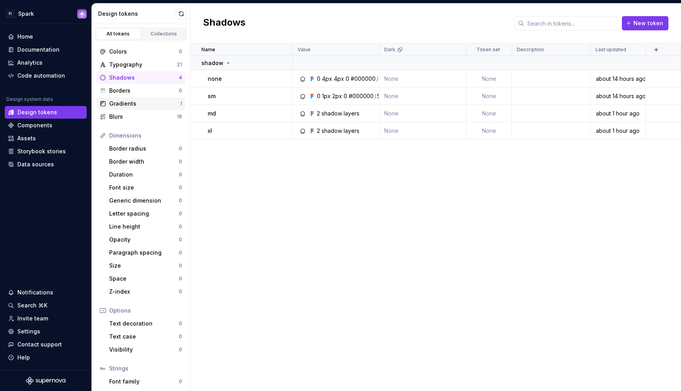
click at [148, 104] on div "Gradients" at bounding box center [144, 104] width 71 height 8
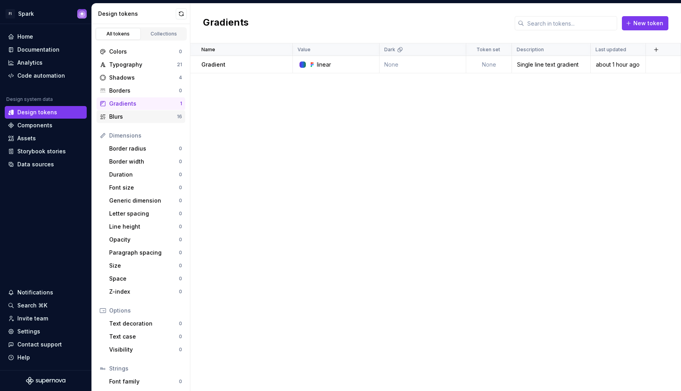
click at [148, 115] on div "Blurs" at bounding box center [143, 117] width 68 height 8
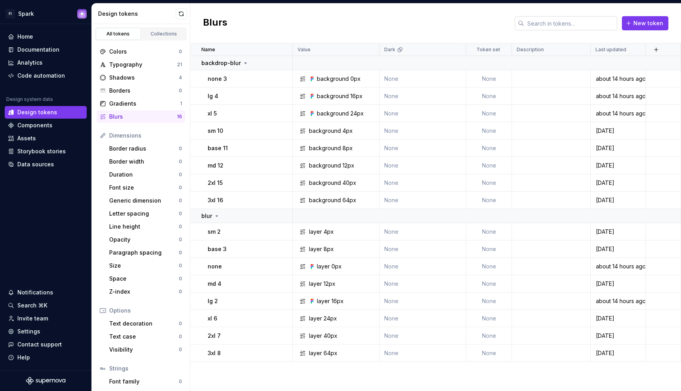
click at [563, 24] on input "text" at bounding box center [571, 23] width 93 height 14
click at [280, 230] on button "button" at bounding box center [282, 231] width 11 height 11
click at [293, 274] on div "Delete token" at bounding box center [316, 276] width 51 height 8
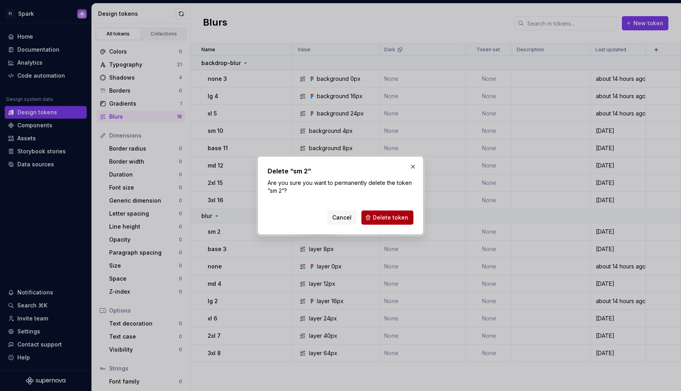
click at [380, 216] on span "Delete token" at bounding box center [390, 218] width 35 height 8
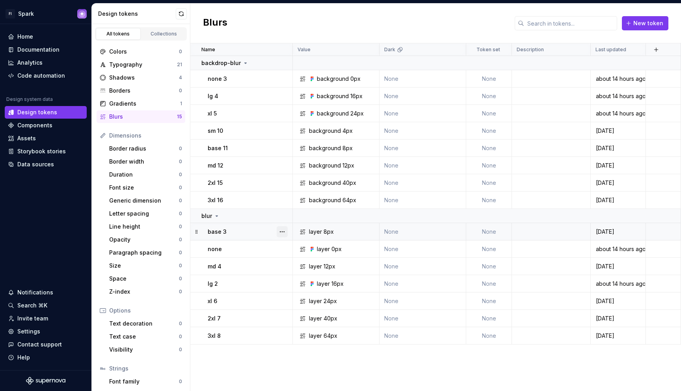
click at [283, 232] on button "button" at bounding box center [282, 231] width 11 height 11
click at [303, 273] on div "Delete token" at bounding box center [316, 276] width 51 height 8
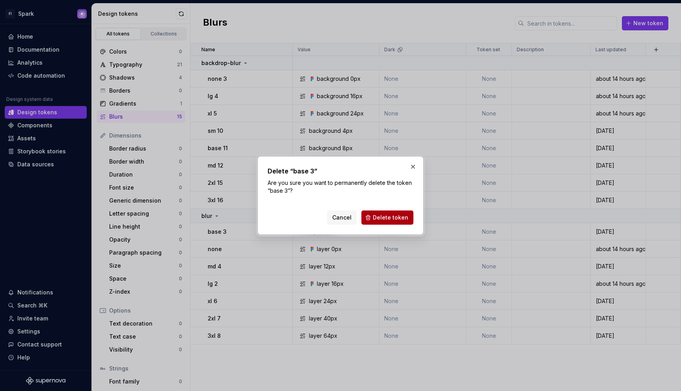
click at [392, 213] on button "Delete token" at bounding box center [388, 218] width 52 height 14
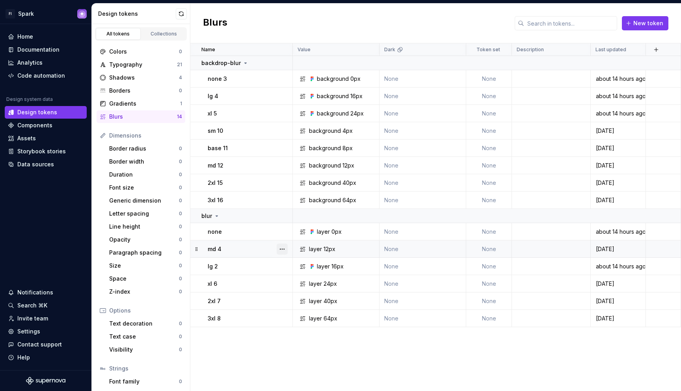
click at [282, 248] on button "button" at bounding box center [282, 249] width 11 height 11
click at [310, 294] on div "Delete token" at bounding box center [316, 293] width 51 height 8
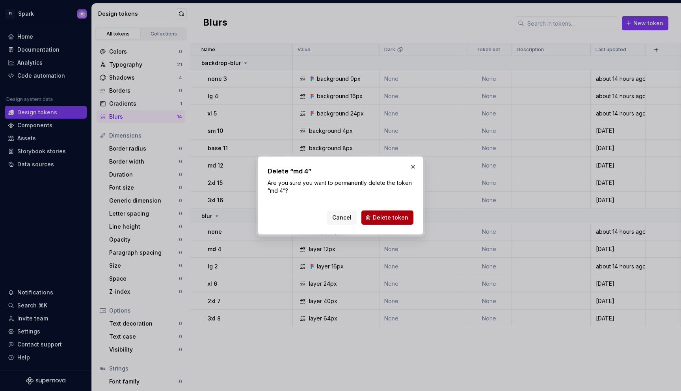
click at [396, 218] on span "Delete token" at bounding box center [390, 218] width 35 height 8
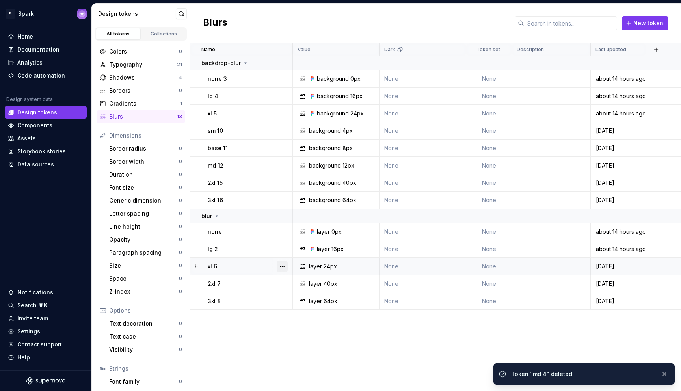
click at [282, 266] on button "button" at bounding box center [282, 266] width 11 height 11
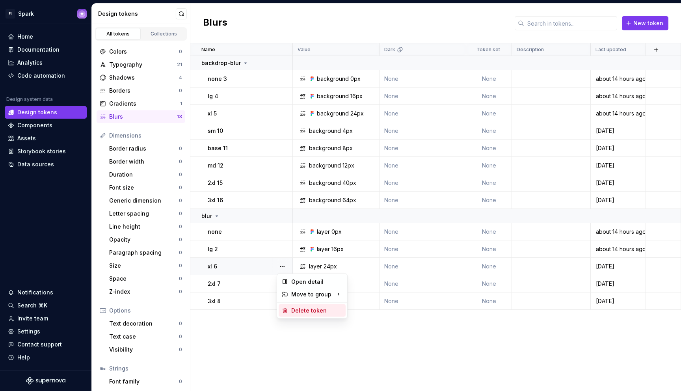
click at [295, 309] on div "Delete token" at bounding box center [316, 311] width 51 height 8
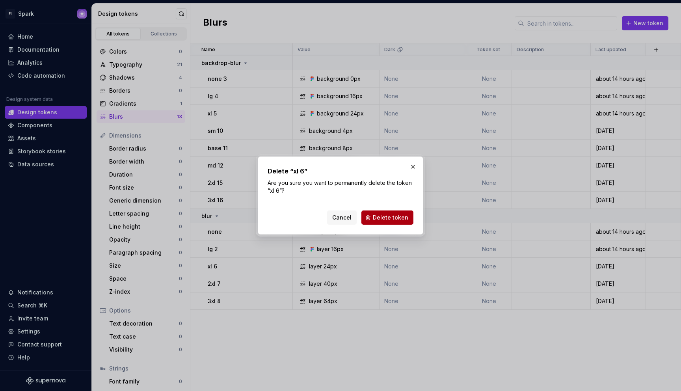
click at [400, 215] on span "Delete token" at bounding box center [390, 218] width 35 height 8
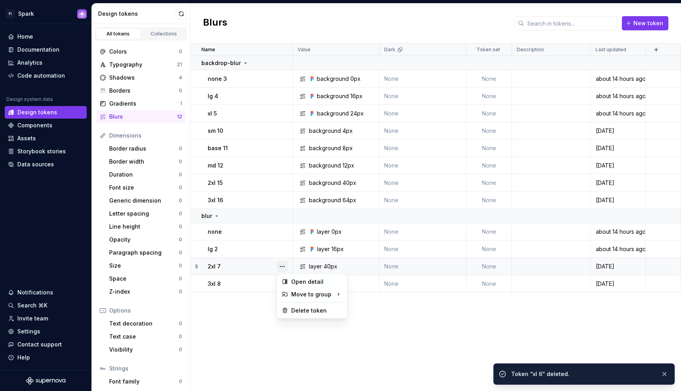
click at [280, 266] on button "button" at bounding box center [282, 266] width 11 height 11
click at [304, 308] on div "Delete token" at bounding box center [316, 311] width 51 height 8
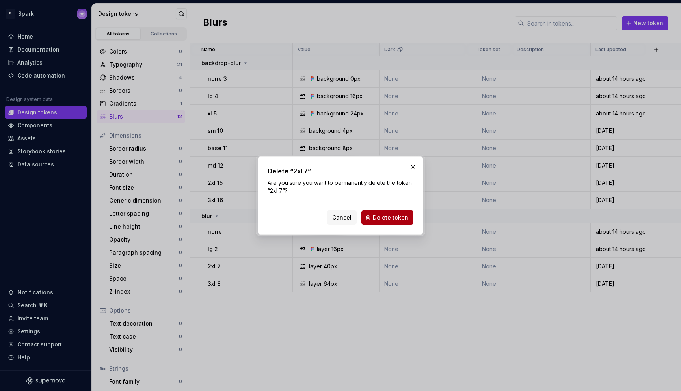
click at [397, 215] on span "Delete token" at bounding box center [390, 218] width 35 height 8
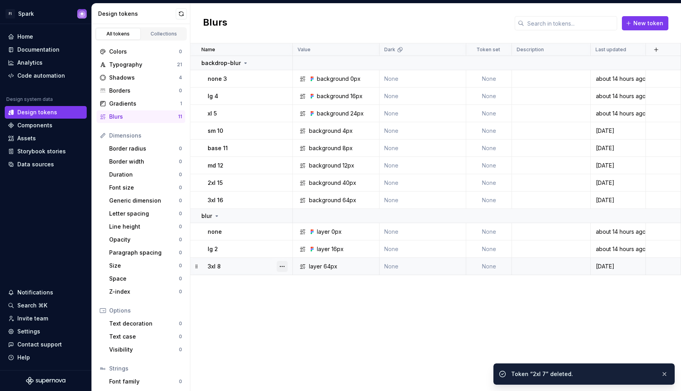
click at [283, 265] on button "button" at bounding box center [282, 266] width 11 height 11
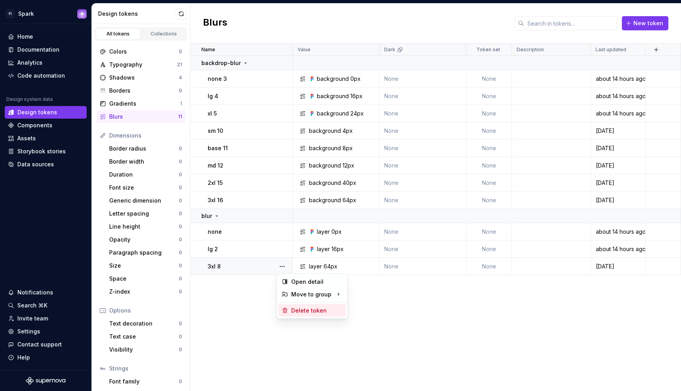
click at [297, 306] on div "Delete token" at bounding box center [312, 310] width 67 height 13
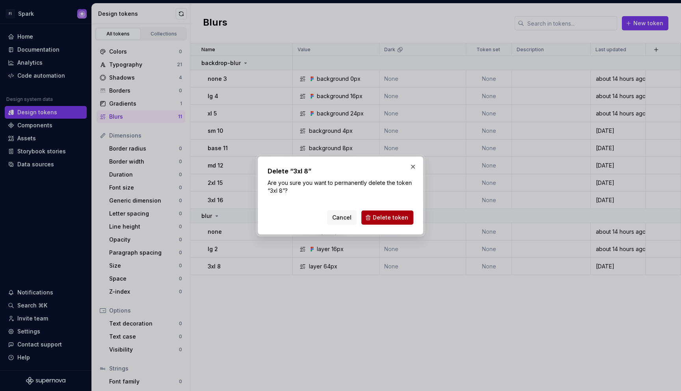
click at [399, 216] on span "Delete token" at bounding box center [390, 218] width 35 height 8
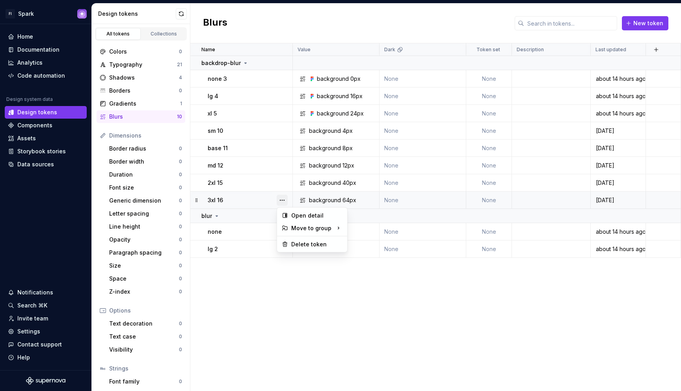
click at [284, 200] on button "button" at bounding box center [282, 200] width 11 height 11
click at [294, 248] on div "Delete token" at bounding box center [312, 244] width 67 height 13
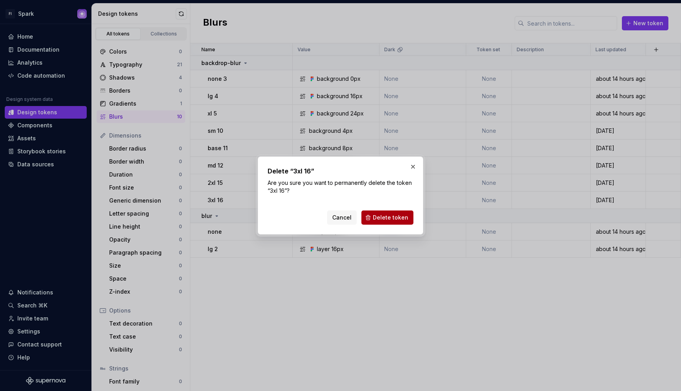
click at [408, 213] on button "Delete token" at bounding box center [388, 218] width 52 height 14
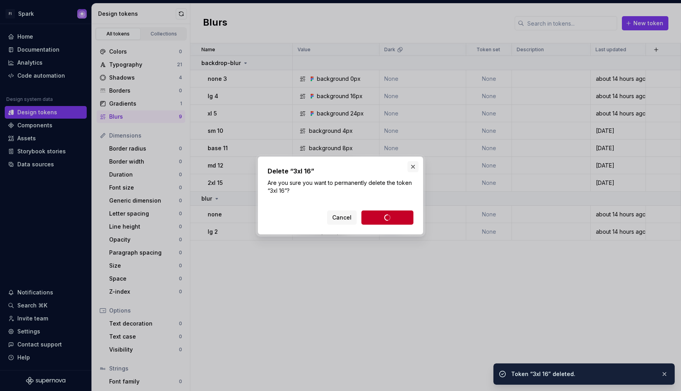
click at [411, 169] on button "button" at bounding box center [413, 166] width 11 height 11
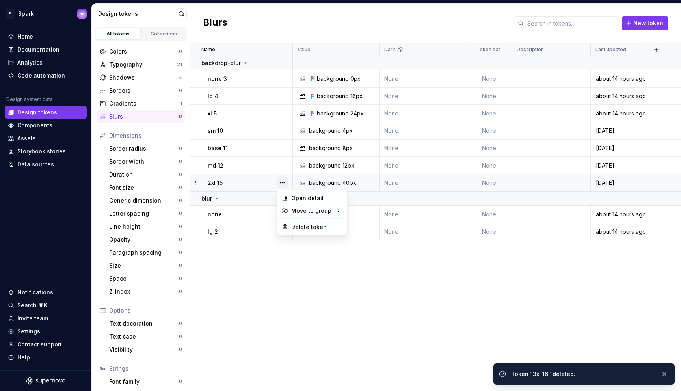
click at [281, 181] on button "button" at bounding box center [282, 182] width 11 height 11
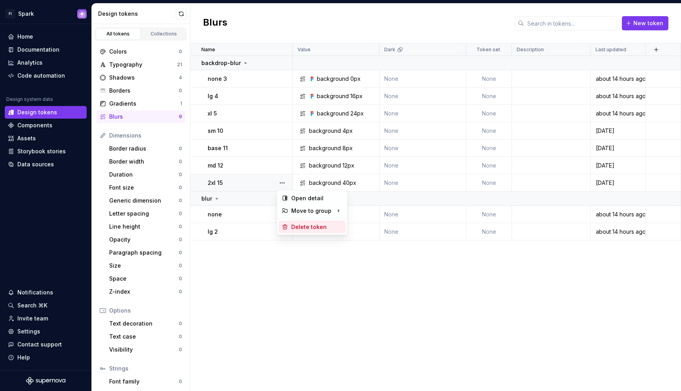
click at [297, 225] on div "Delete token" at bounding box center [316, 227] width 51 height 8
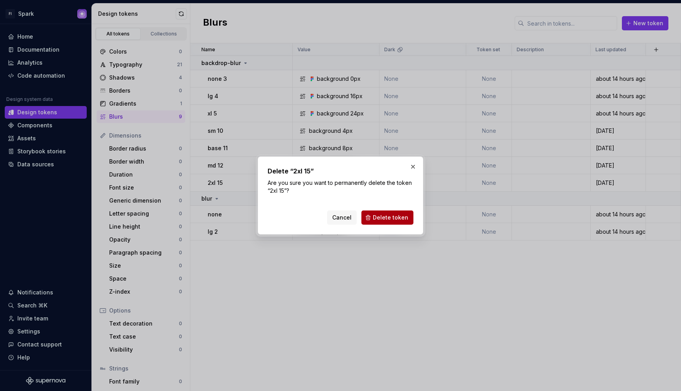
click at [397, 217] on span "Delete token" at bounding box center [390, 218] width 35 height 8
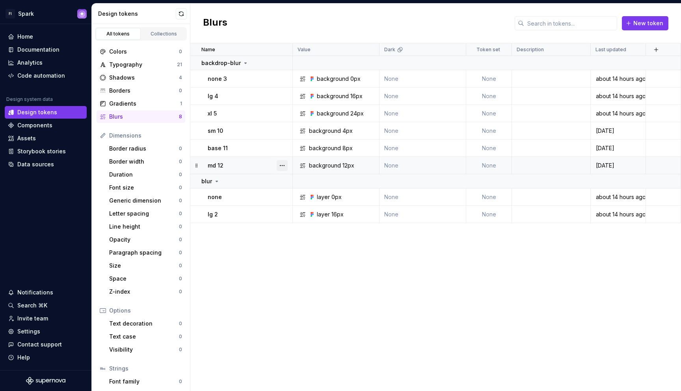
click at [283, 165] on button "button" at bounding box center [282, 165] width 11 height 11
click at [298, 209] on div "Delete token" at bounding box center [316, 210] width 51 height 8
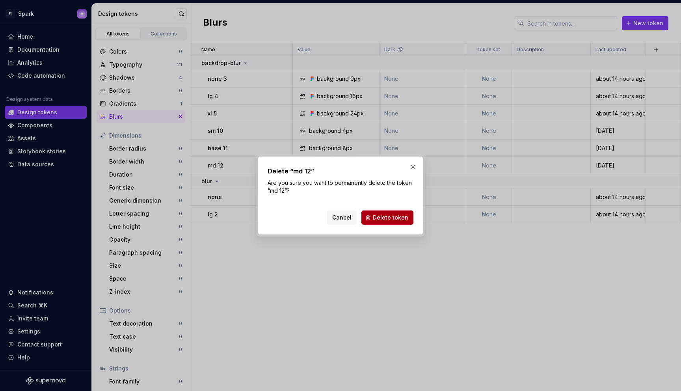
click at [396, 217] on span "Delete token" at bounding box center [390, 218] width 35 height 8
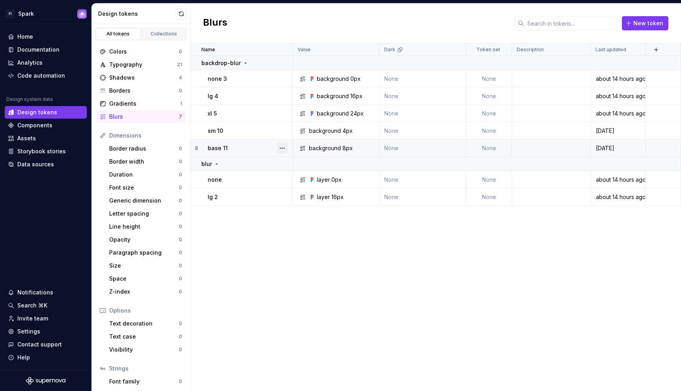
click at [282, 149] on button "button" at bounding box center [282, 148] width 11 height 11
click at [303, 194] on div "Delete token" at bounding box center [316, 193] width 51 height 8
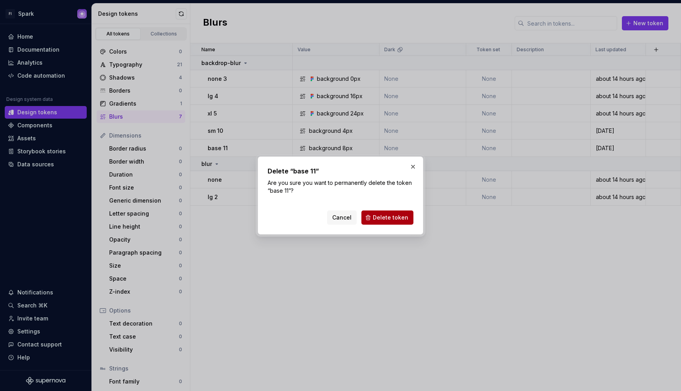
click at [385, 216] on span "Delete token" at bounding box center [390, 218] width 35 height 8
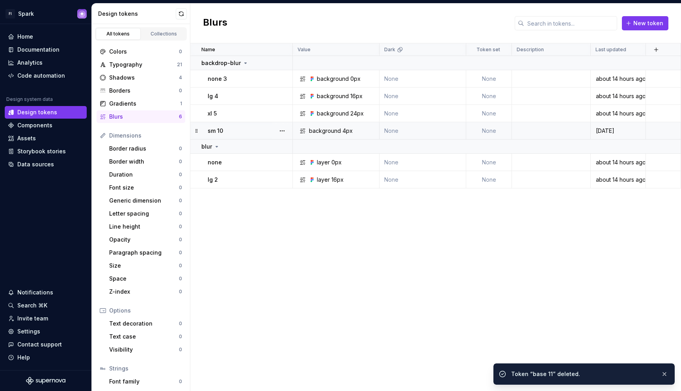
click at [337, 129] on div "background" at bounding box center [325, 131] width 32 height 8
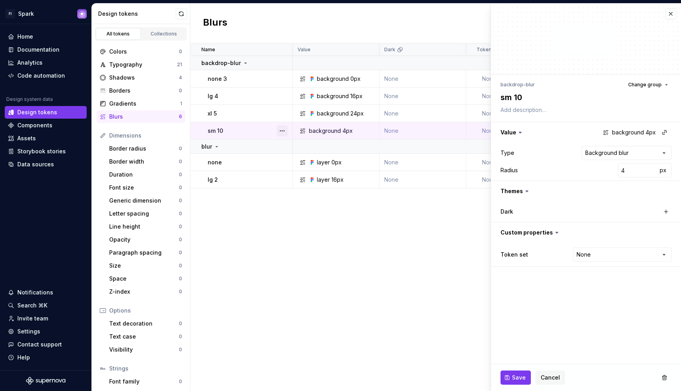
click at [283, 134] on button "button" at bounding box center [282, 130] width 11 height 11
click at [301, 175] on div "Delete token" at bounding box center [316, 175] width 51 height 8
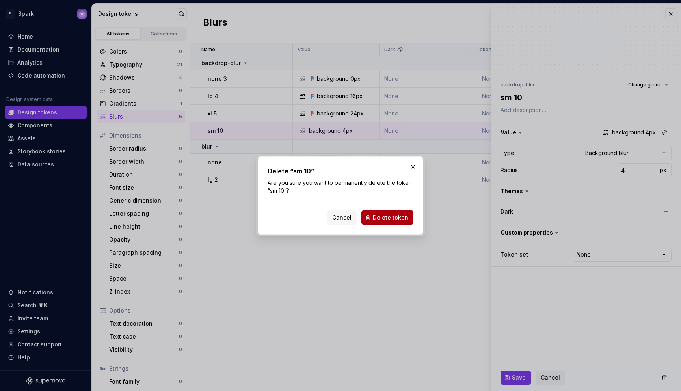
click at [374, 218] on button "Delete token" at bounding box center [388, 218] width 52 height 14
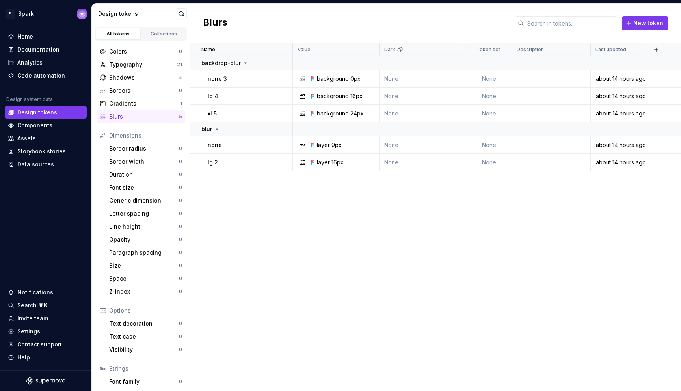
click at [351, 215] on div "Name Value Dark Token set Description Last updated backdrop-blur none 3 backgro…" at bounding box center [435, 217] width 491 height 348
click at [148, 90] on div "Borders" at bounding box center [144, 91] width 70 height 8
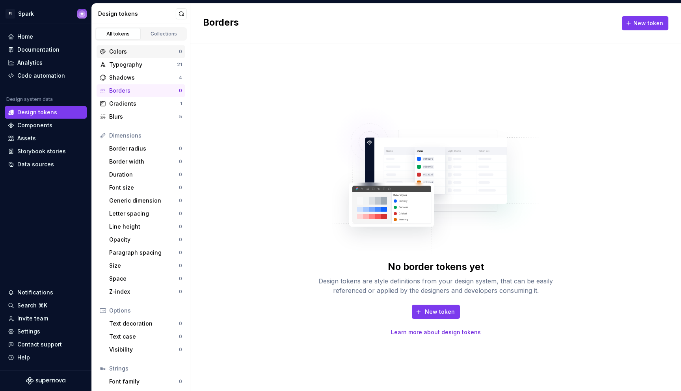
click at [138, 51] on div "Colors" at bounding box center [144, 52] width 70 height 8
click at [152, 35] on div "Collections" at bounding box center [163, 34] width 39 height 6
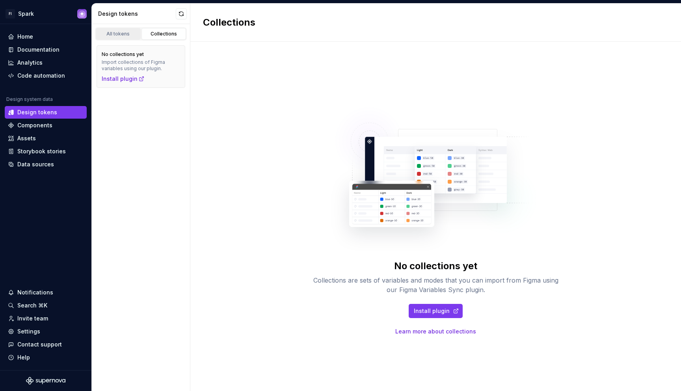
click at [118, 34] on div "All tokens" at bounding box center [118, 34] width 39 height 6
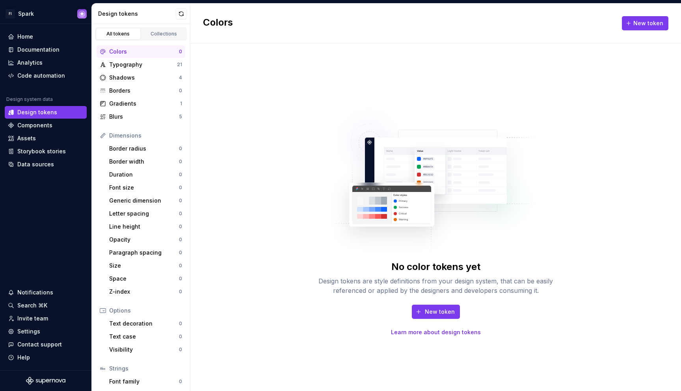
click at [128, 53] on div "Colors" at bounding box center [144, 52] width 70 height 8
click at [424, 311] on button "New token" at bounding box center [436, 312] width 48 height 14
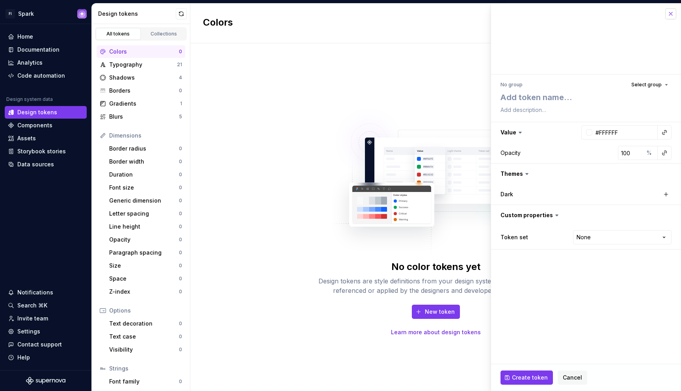
click at [673, 13] on button "button" at bounding box center [671, 13] width 11 height 11
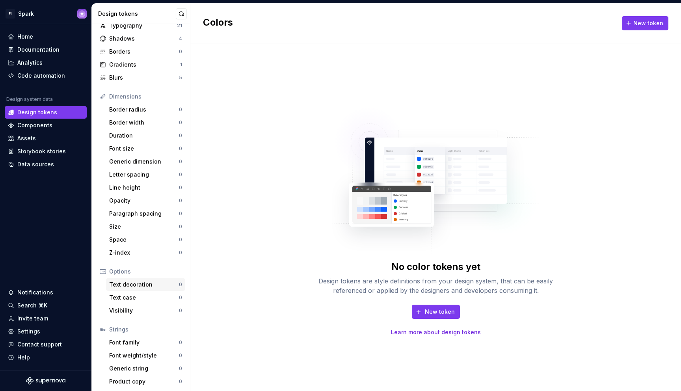
scroll to position [41, 0]
click at [151, 339] on div "Font family" at bounding box center [144, 341] width 70 height 8
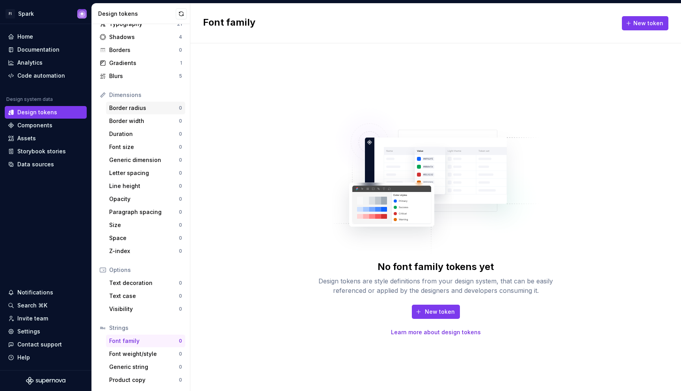
click at [133, 110] on div "Border radius" at bounding box center [144, 108] width 70 height 8
click at [423, 314] on button "New token" at bounding box center [436, 312] width 48 height 14
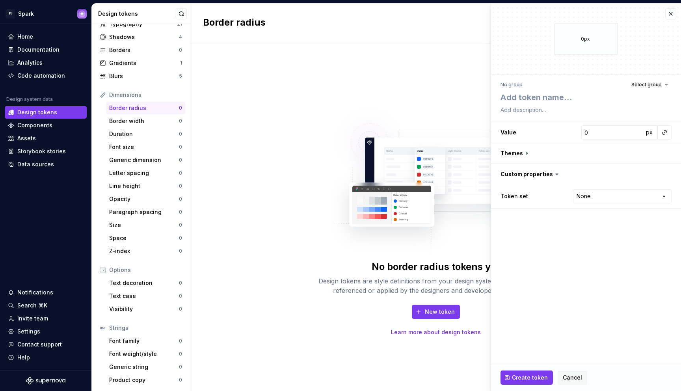
type textarea "*"
click at [668, 17] on button "button" at bounding box center [671, 13] width 11 height 11
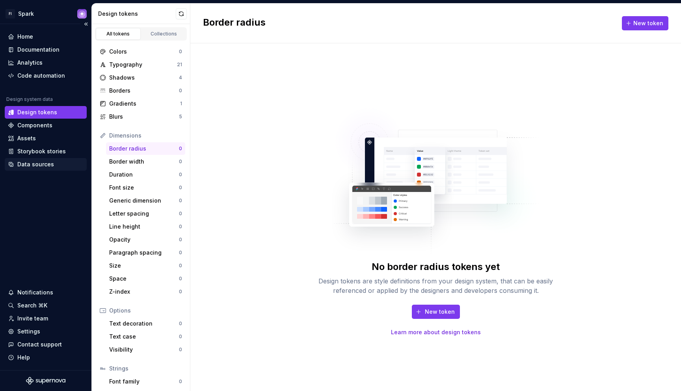
click at [36, 164] on div "Data sources" at bounding box center [35, 165] width 37 height 8
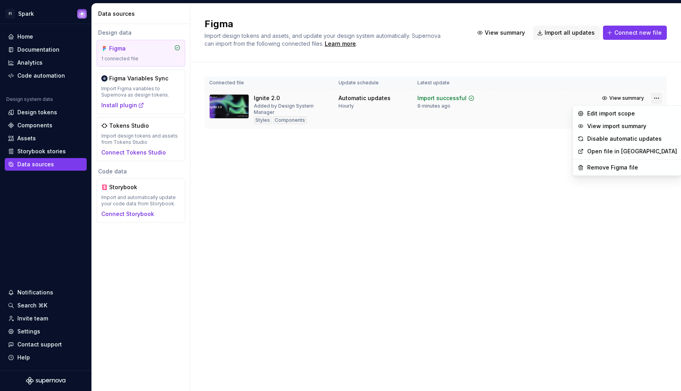
click at [655, 97] on html "FI Spark Home Documentation Analytics Code automation Design system data Design…" at bounding box center [340, 195] width 681 height 391
click at [644, 112] on div "Edit import scope" at bounding box center [633, 114] width 90 height 8
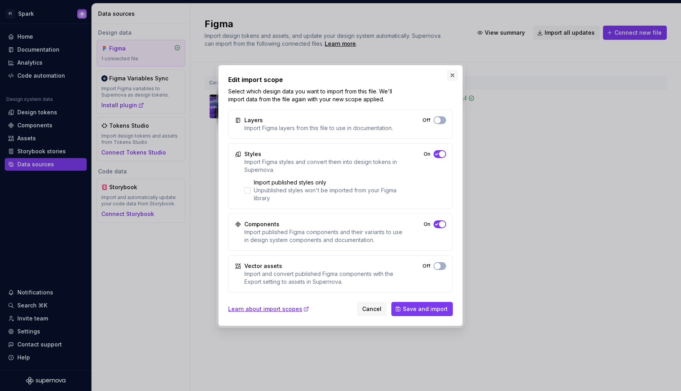
click at [450, 77] on button "button" at bounding box center [452, 75] width 11 height 11
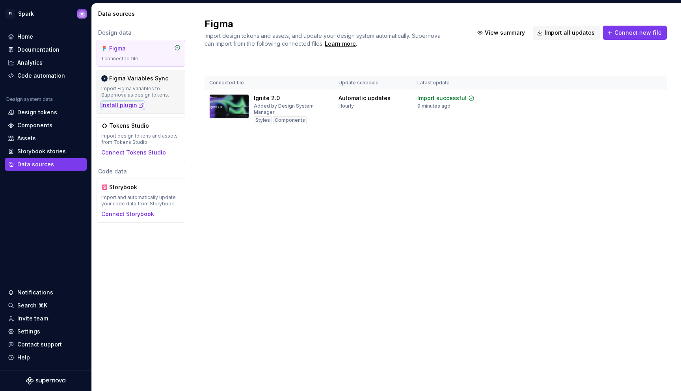
click at [123, 107] on div "Install plugin" at bounding box center [122, 105] width 43 height 8
